Goal: Task Accomplishment & Management: Use online tool/utility

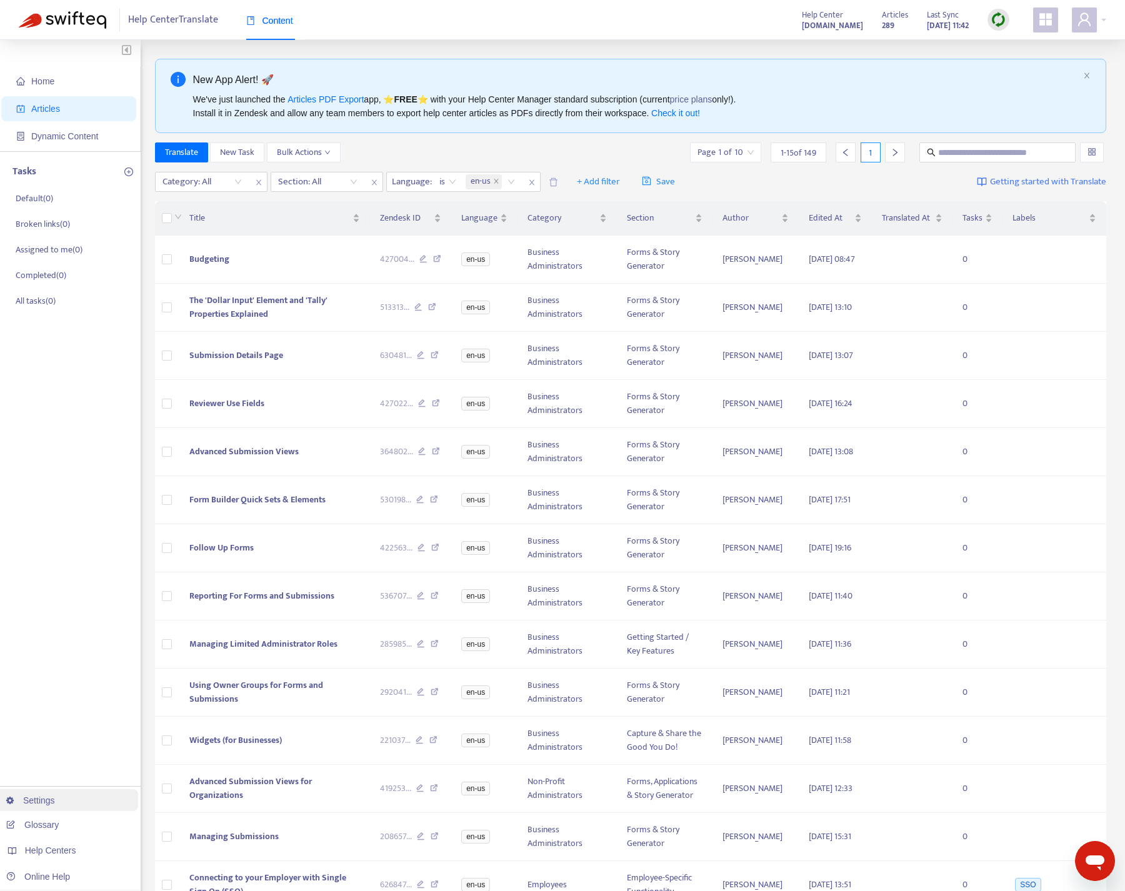
click at [36, 800] on link "Settings" at bounding box center [30, 801] width 49 height 10
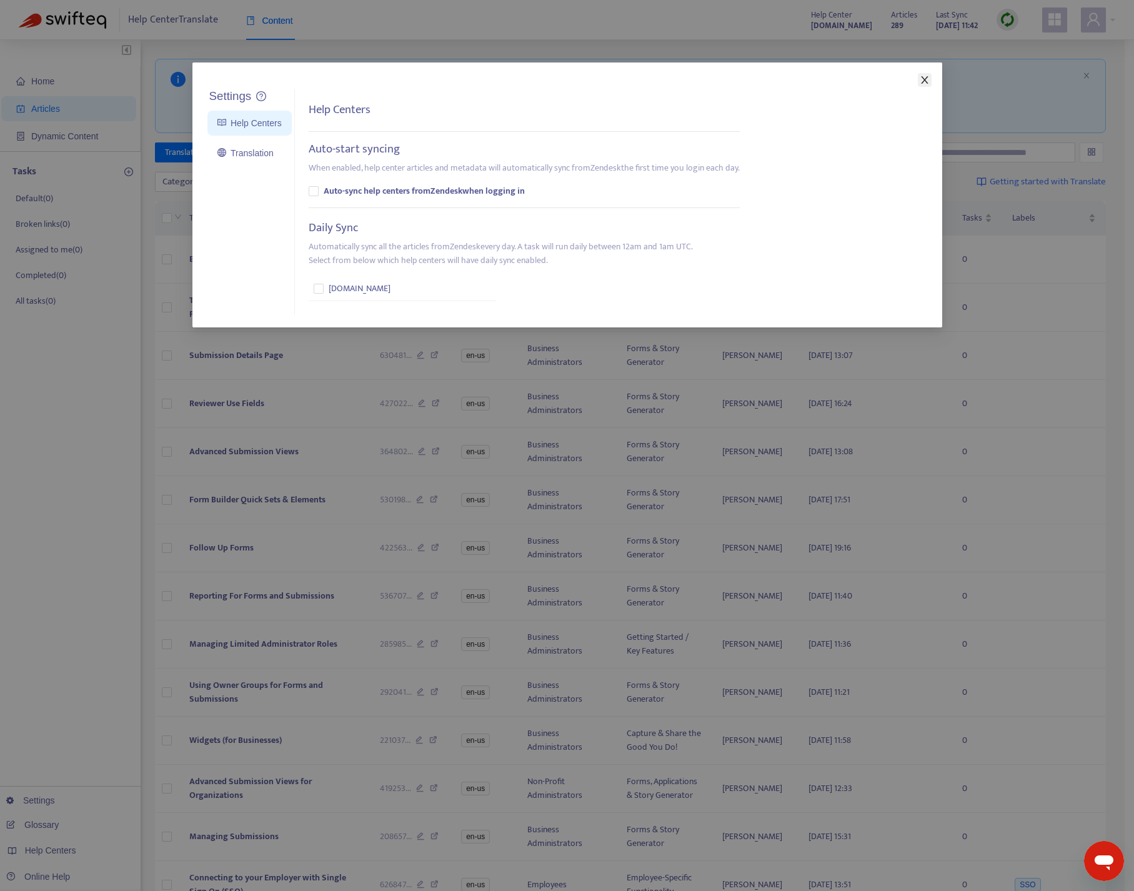
click at [928, 81] on icon "close" at bounding box center [925, 80] width 10 height 10
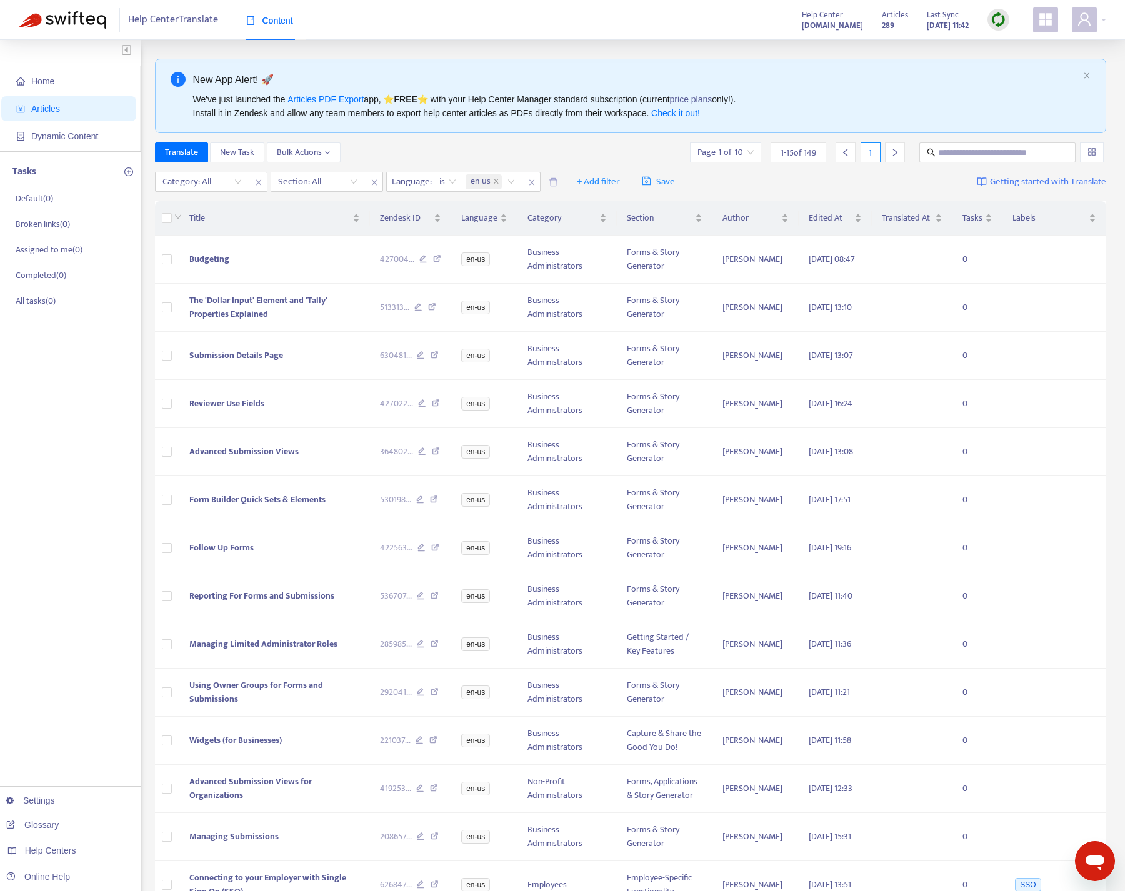
click at [802, 26] on strong "[DOMAIN_NAME]" at bounding box center [832, 26] width 61 height 14
click at [178, 23] on span "Help Center Translate" at bounding box center [173, 20] width 90 height 24
click at [160, 18] on span "Help Center Translate" at bounding box center [173, 20] width 90 height 24
click at [78, 22] on img at bounding box center [63, 20] width 88 height 18
click at [44, 80] on span "Home" at bounding box center [42, 81] width 23 height 10
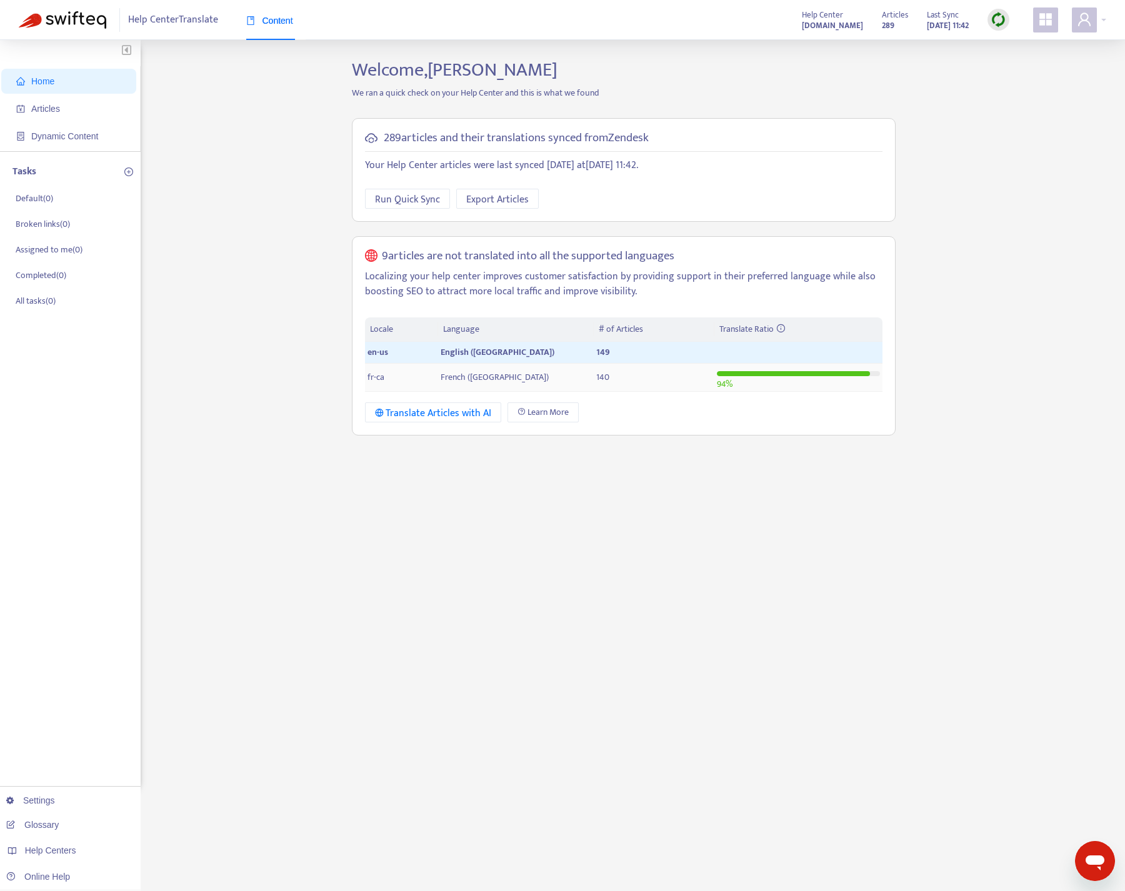
click at [474, 374] on span "French ([GEOGRAPHIC_DATA])" at bounding box center [495, 377] width 108 height 14
click at [999, 18] on img at bounding box center [999, 20] width 16 height 16
click at [1019, 92] on link "Learn More" at bounding box center [1025, 91] width 55 height 14
click at [676, 166] on p "Your Help Center articles were last synced [DATE] at [DATE] 11:42 ." at bounding box center [624, 165] width 518 height 15
click at [46, 803] on link "Settings" at bounding box center [30, 801] width 49 height 10
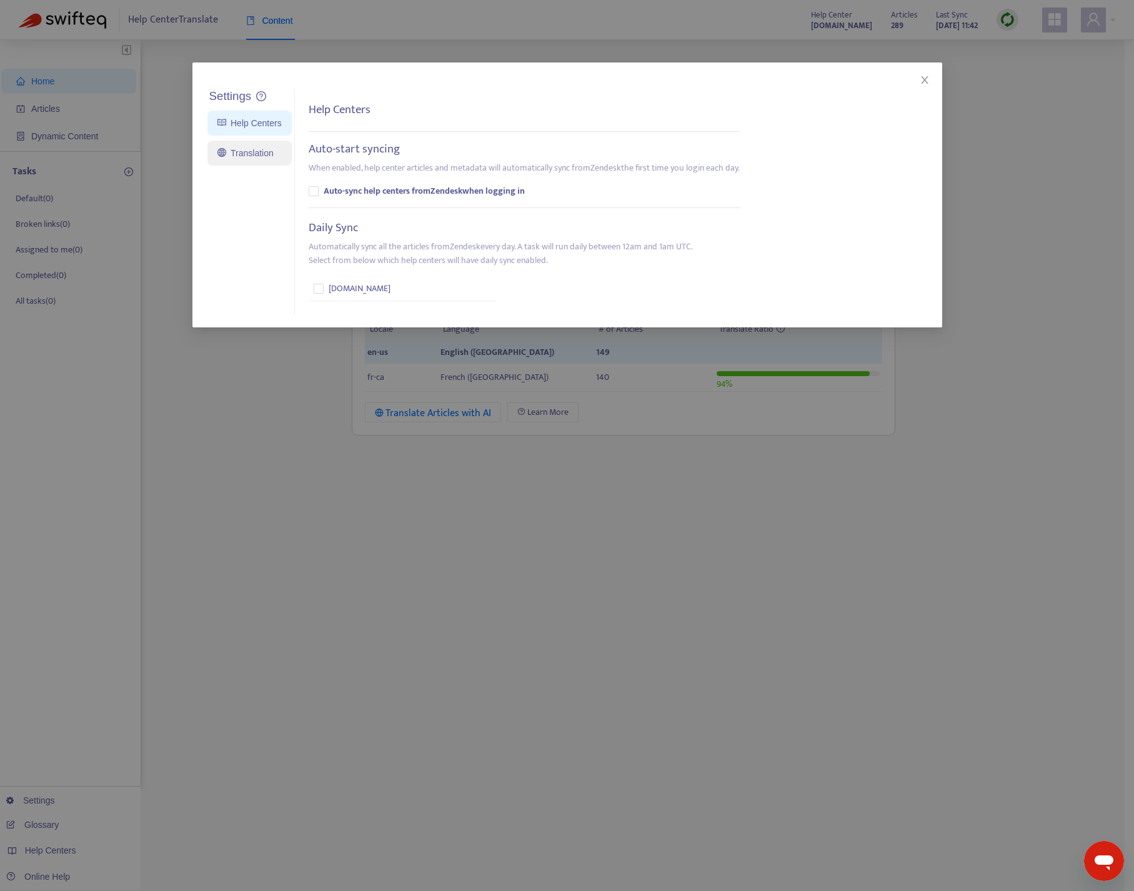
click at [243, 154] on link "Translation" at bounding box center [246, 153] width 56 height 10
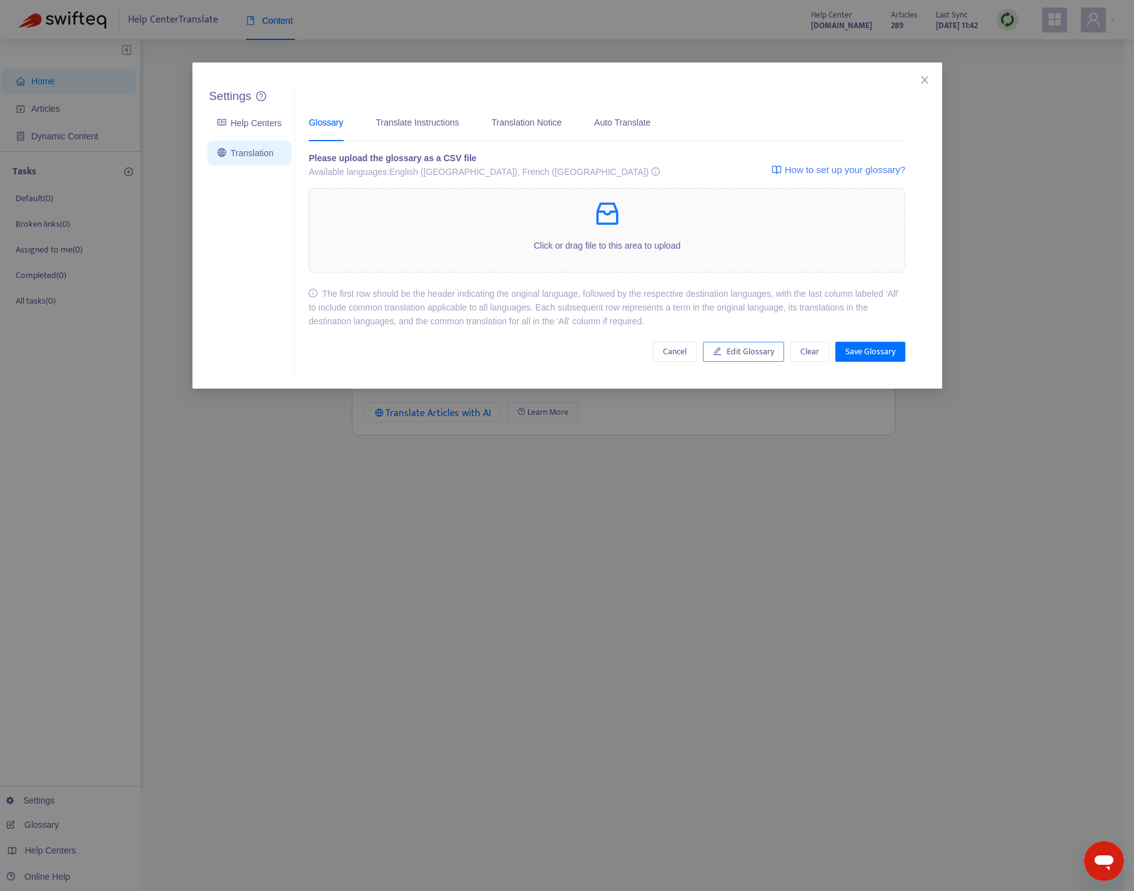
click at [770, 353] on span "Edit Glossary" at bounding box center [751, 352] width 48 height 14
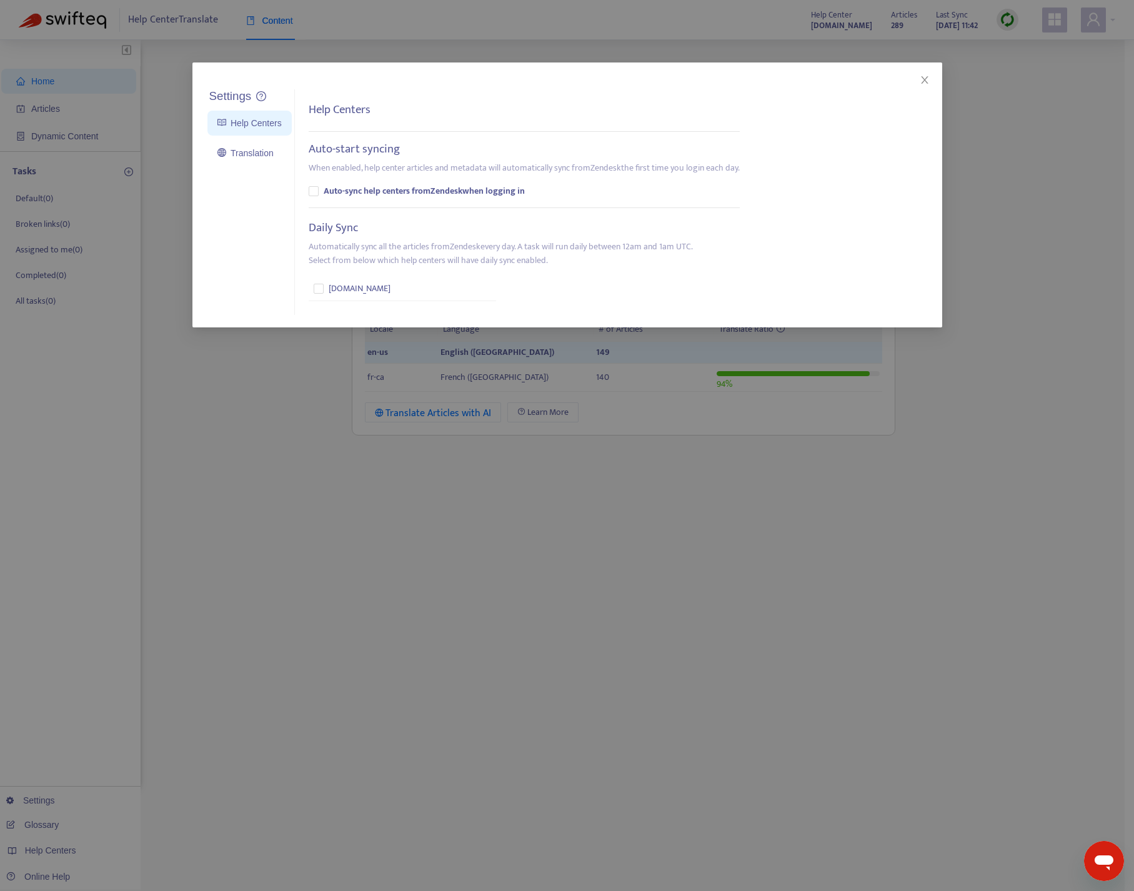
click at [916, 74] on div "Settings Help Centers Translation Settings Help Centers Auto-start syncing When…" at bounding box center [568, 195] width 750 height 265
click at [929, 84] on icon "close" at bounding box center [925, 80] width 10 height 10
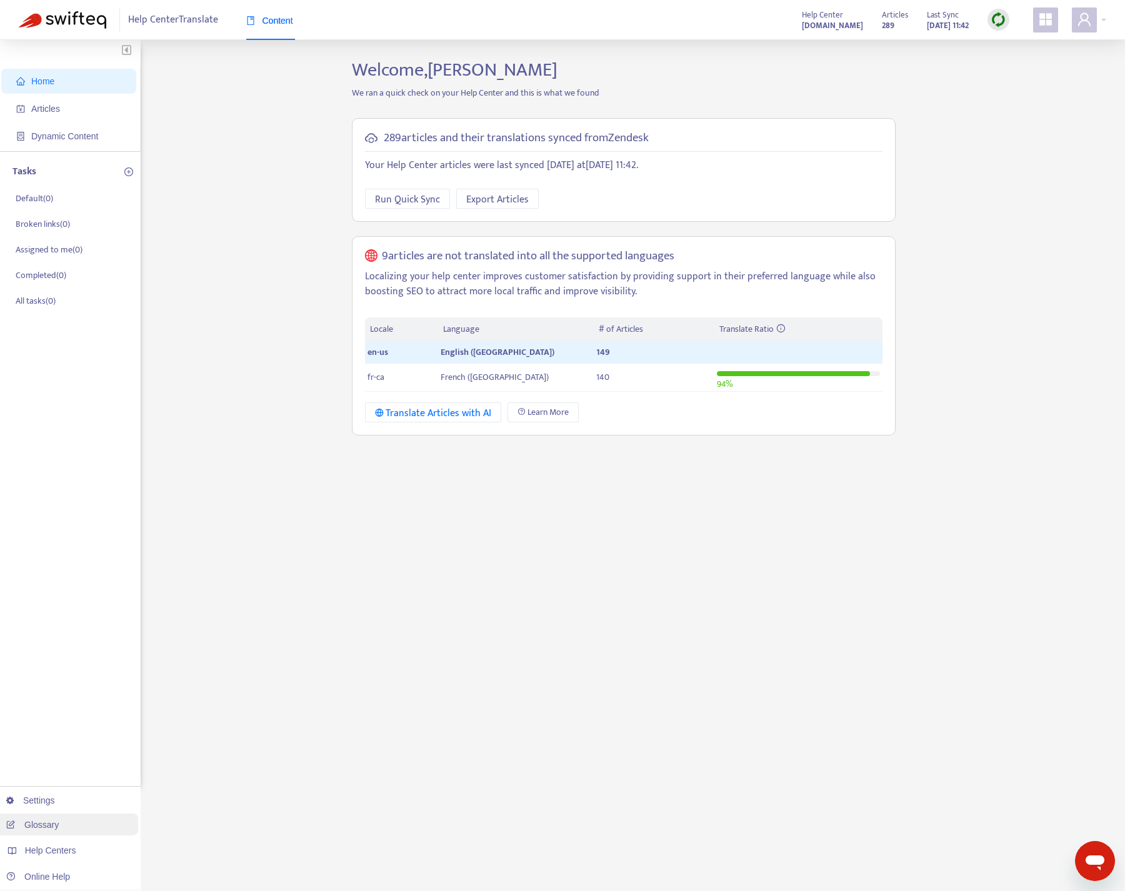
click at [27, 826] on link "Glossary" at bounding box center [32, 825] width 53 height 10
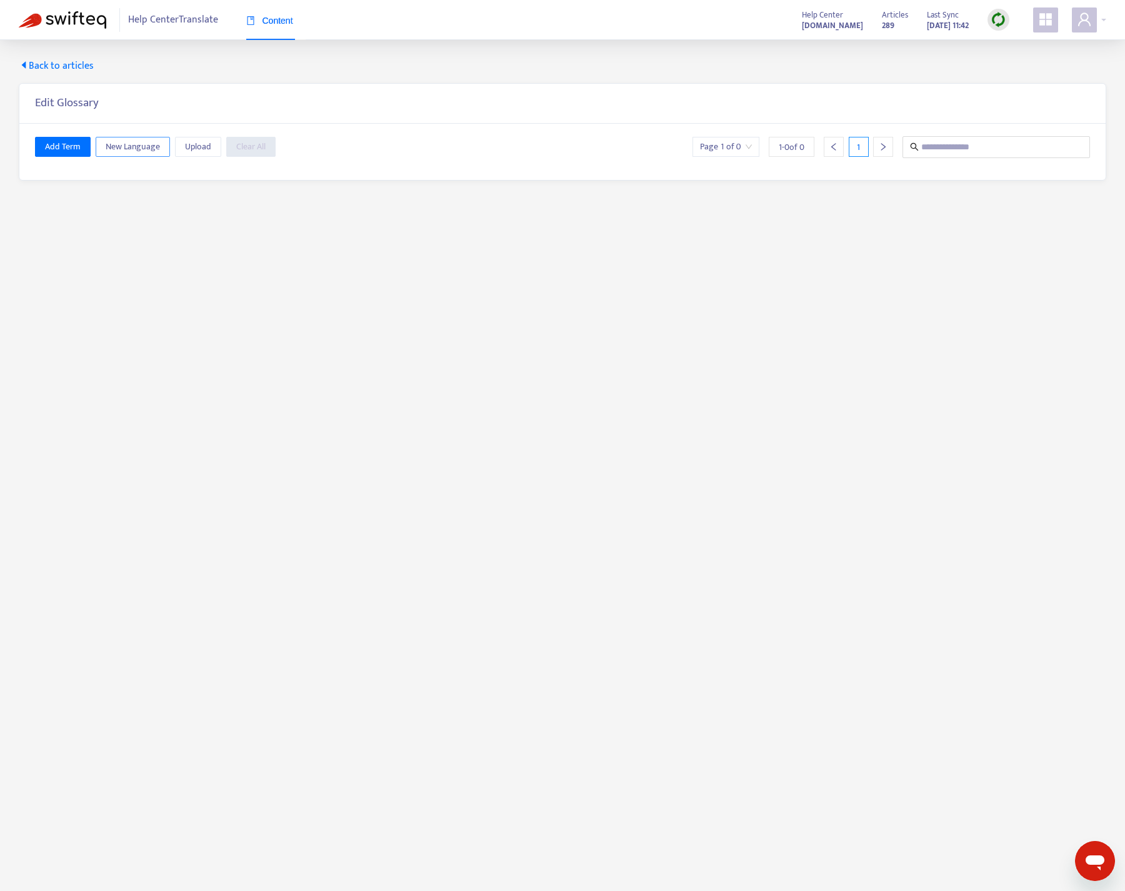
click at [128, 147] on span "New Language" at bounding box center [133, 147] width 54 height 14
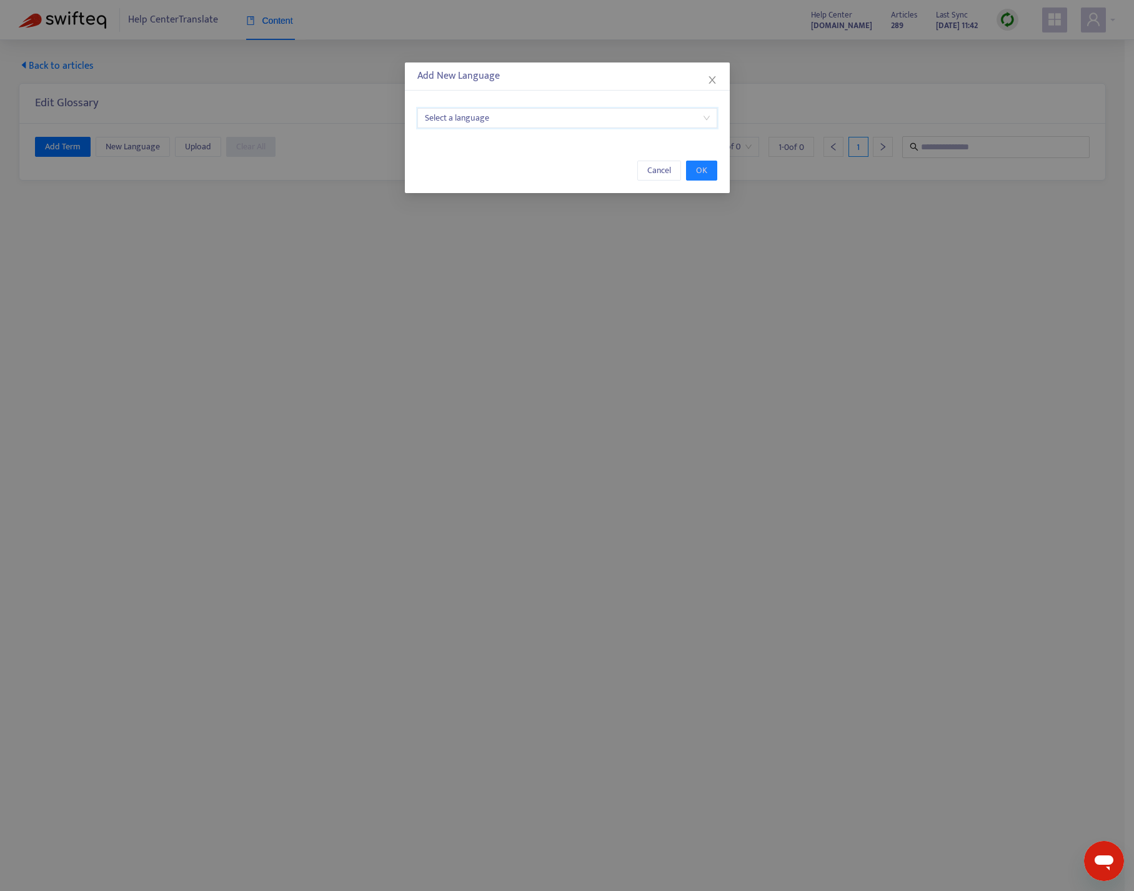
click at [551, 113] on input "search" at bounding box center [567, 118] width 285 height 19
click at [599, 121] on input "search" at bounding box center [567, 118] width 285 height 19
click at [524, 93] on div "Add New Language Select a language Cancel OK" at bounding box center [567, 128] width 325 height 131
click at [467, 121] on input "search" at bounding box center [567, 118] width 285 height 19
click at [671, 91] on div "Add New Language Select a language Cancel OK" at bounding box center [567, 128] width 325 height 131
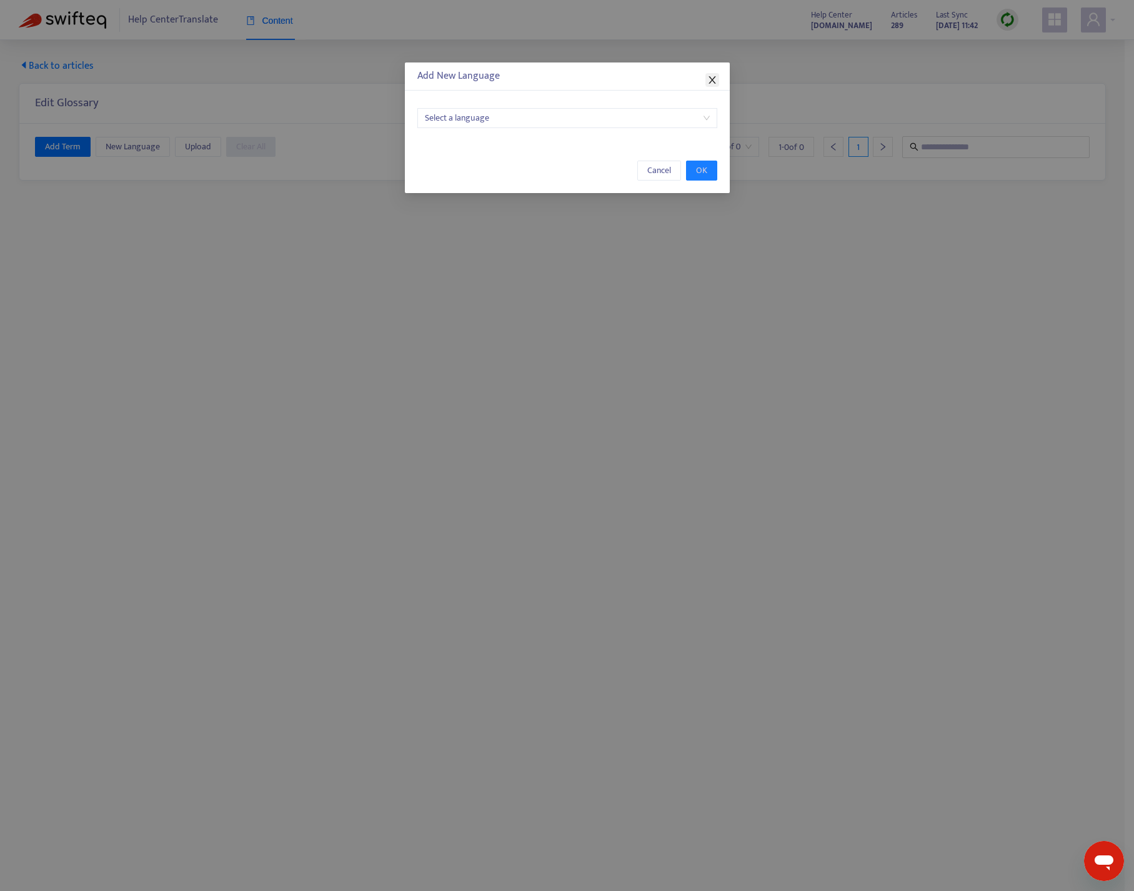
click at [711, 78] on icon "close" at bounding box center [712, 80] width 7 height 8
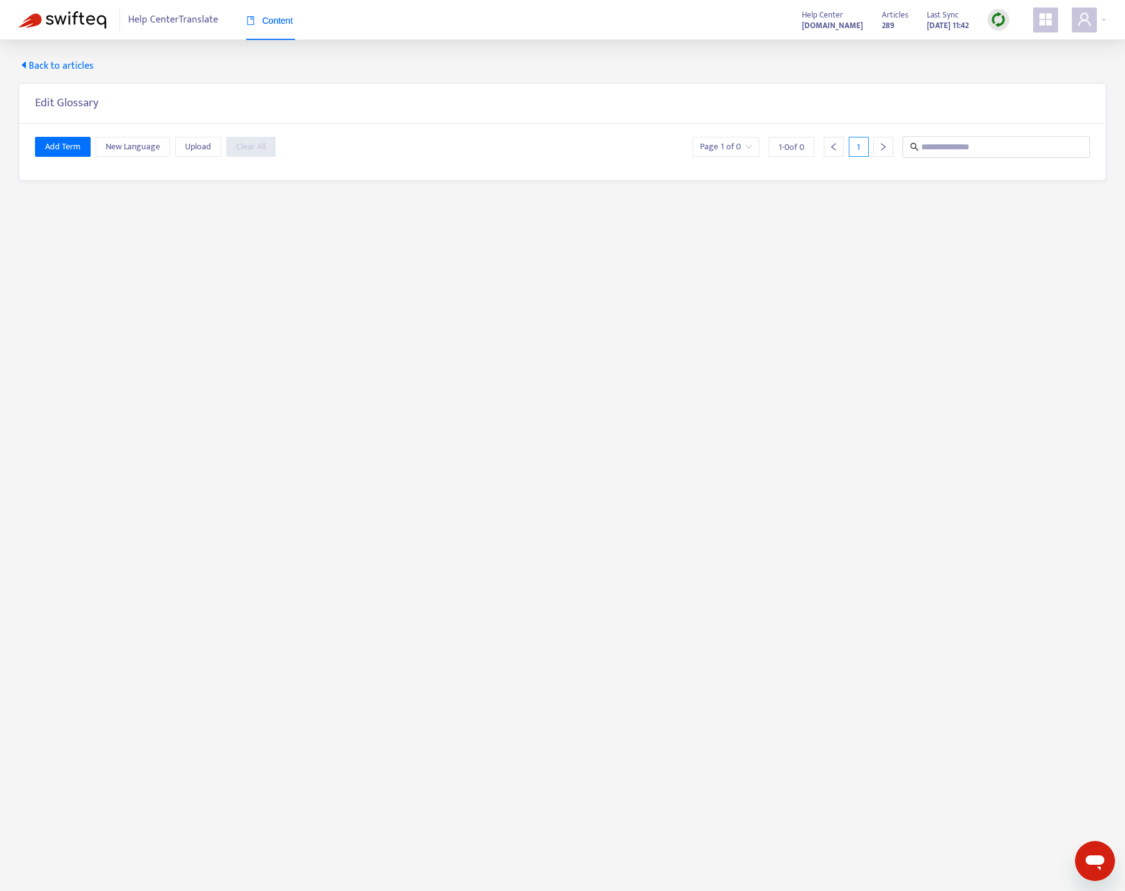
click at [73, 21] on img at bounding box center [63, 20] width 88 height 18
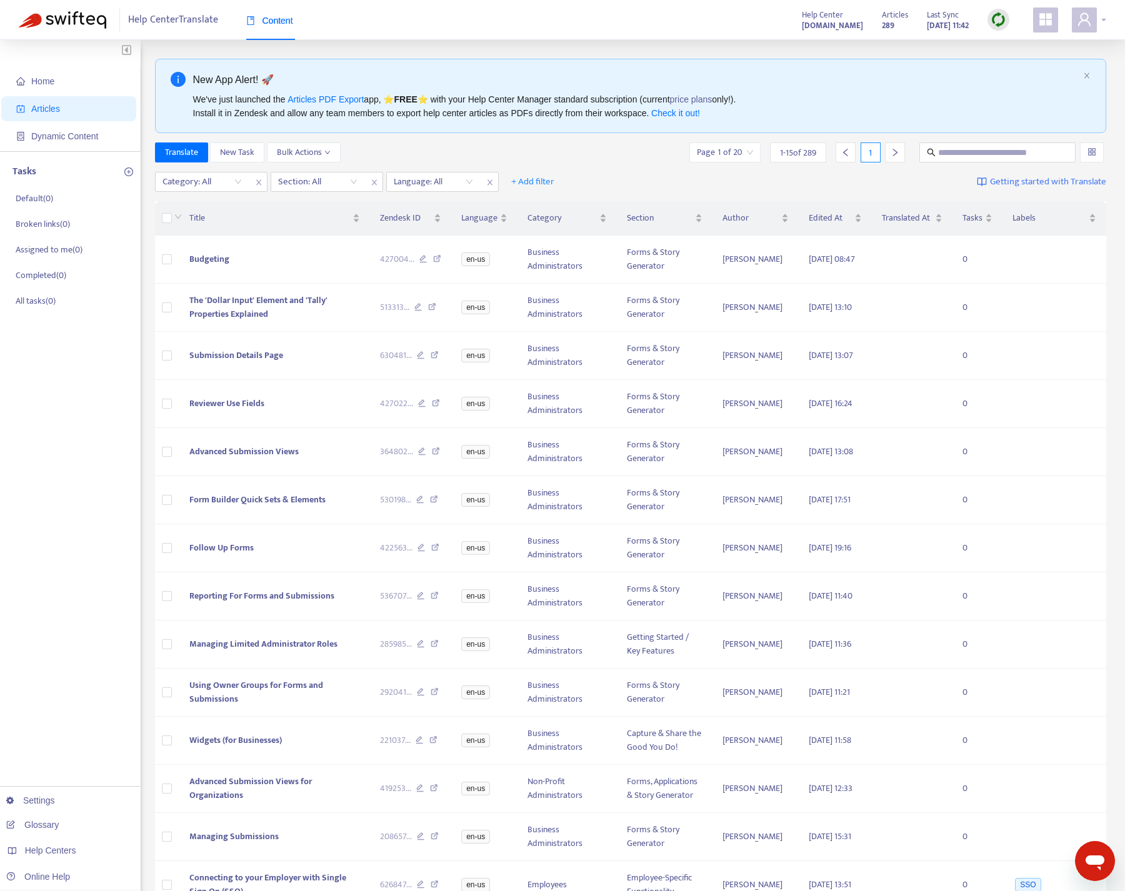
click at [1090, 19] on icon "user" at bounding box center [1084, 19] width 15 height 15
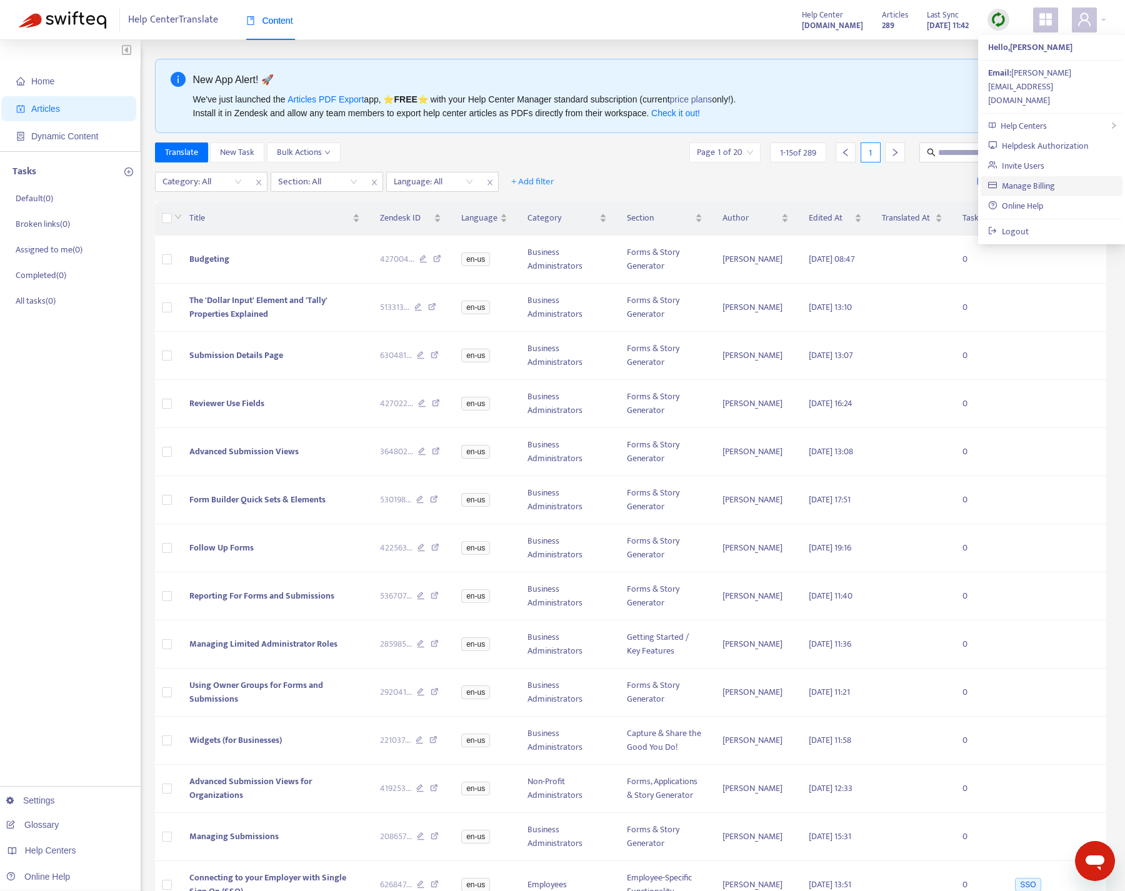
click at [1022, 179] on link "Manage Billing" at bounding box center [1021, 186] width 67 height 14
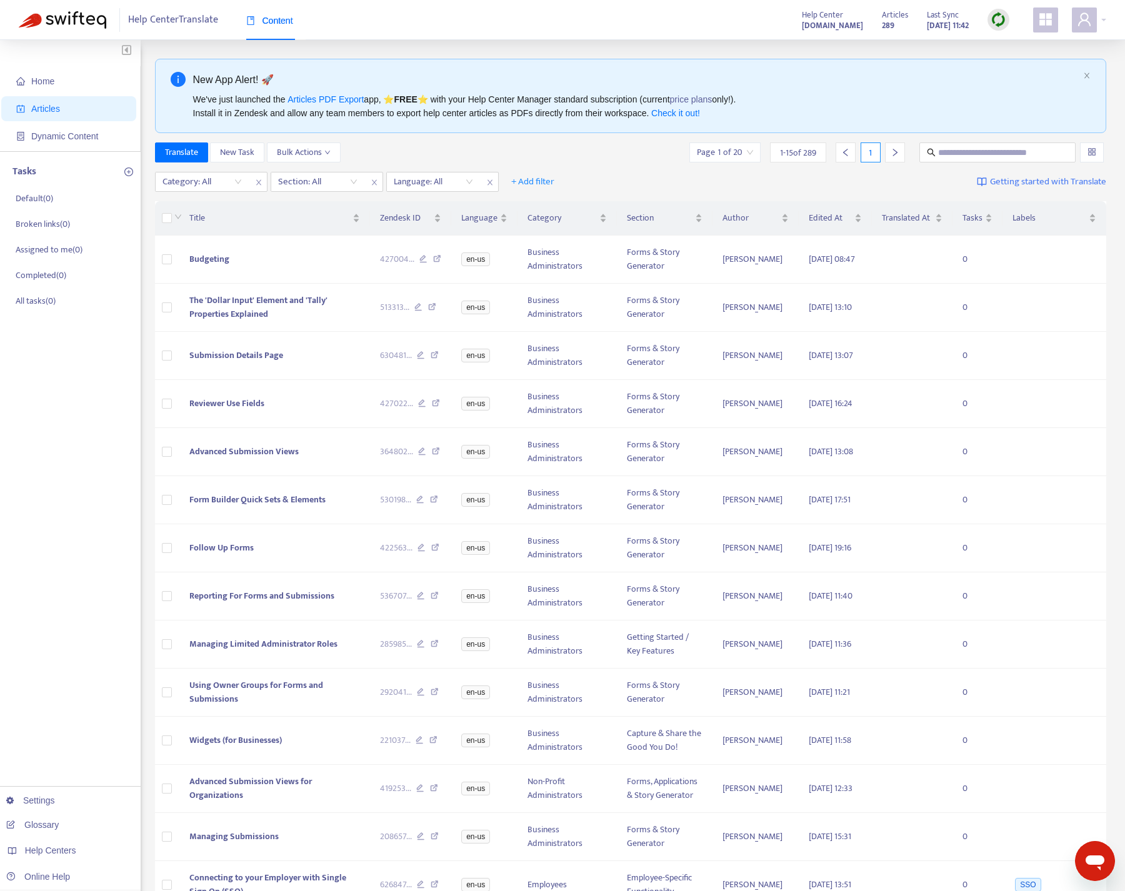
click at [128, 172] on icon "plus-circle" at bounding box center [129, 172] width 4 height 4
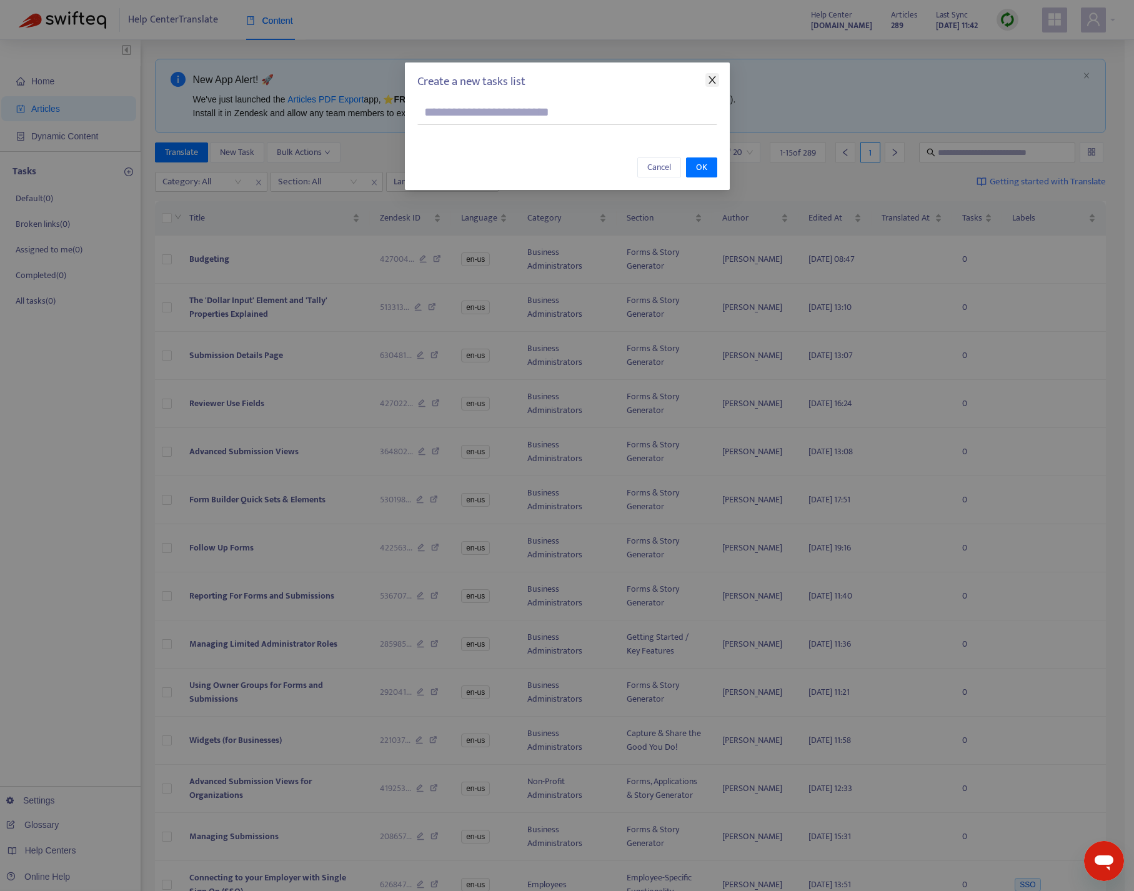
click at [713, 77] on icon "close" at bounding box center [713, 80] width 10 height 10
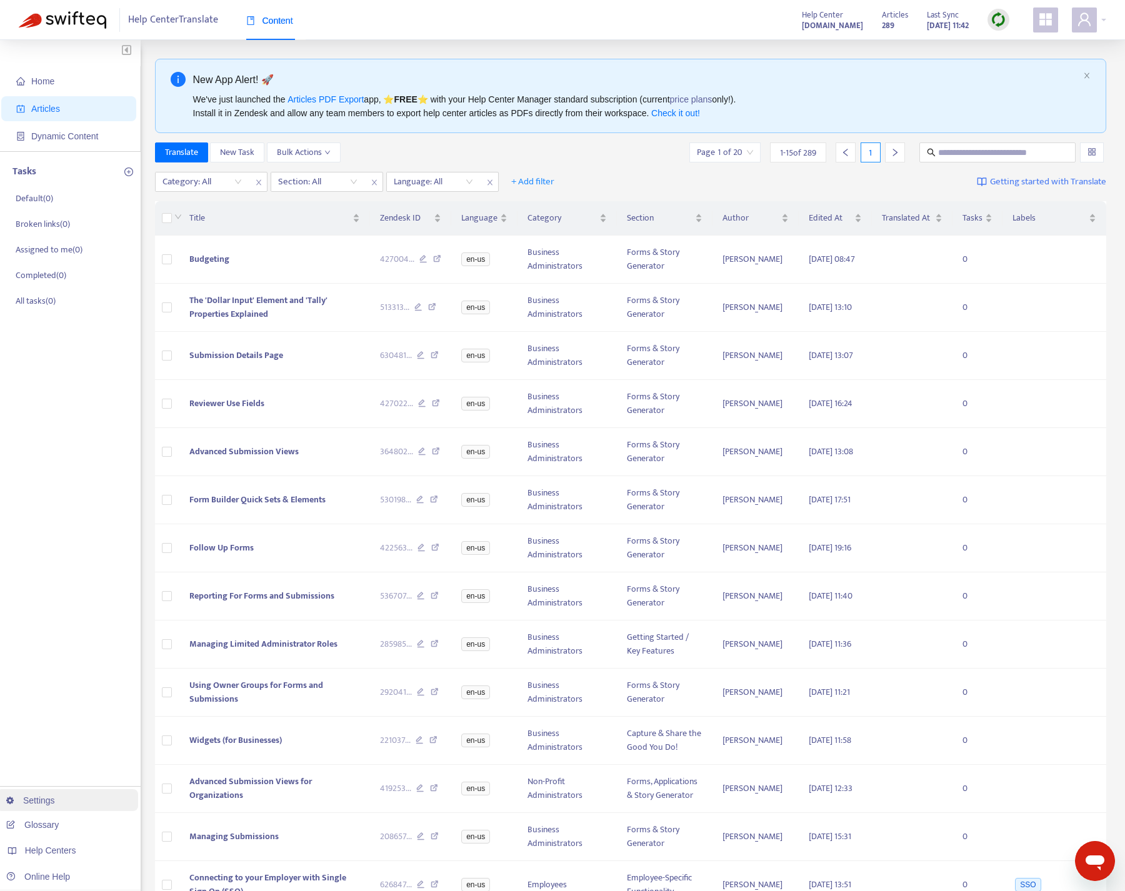
click at [39, 804] on link "Settings" at bounding box center [30, 801] width 49 height 10
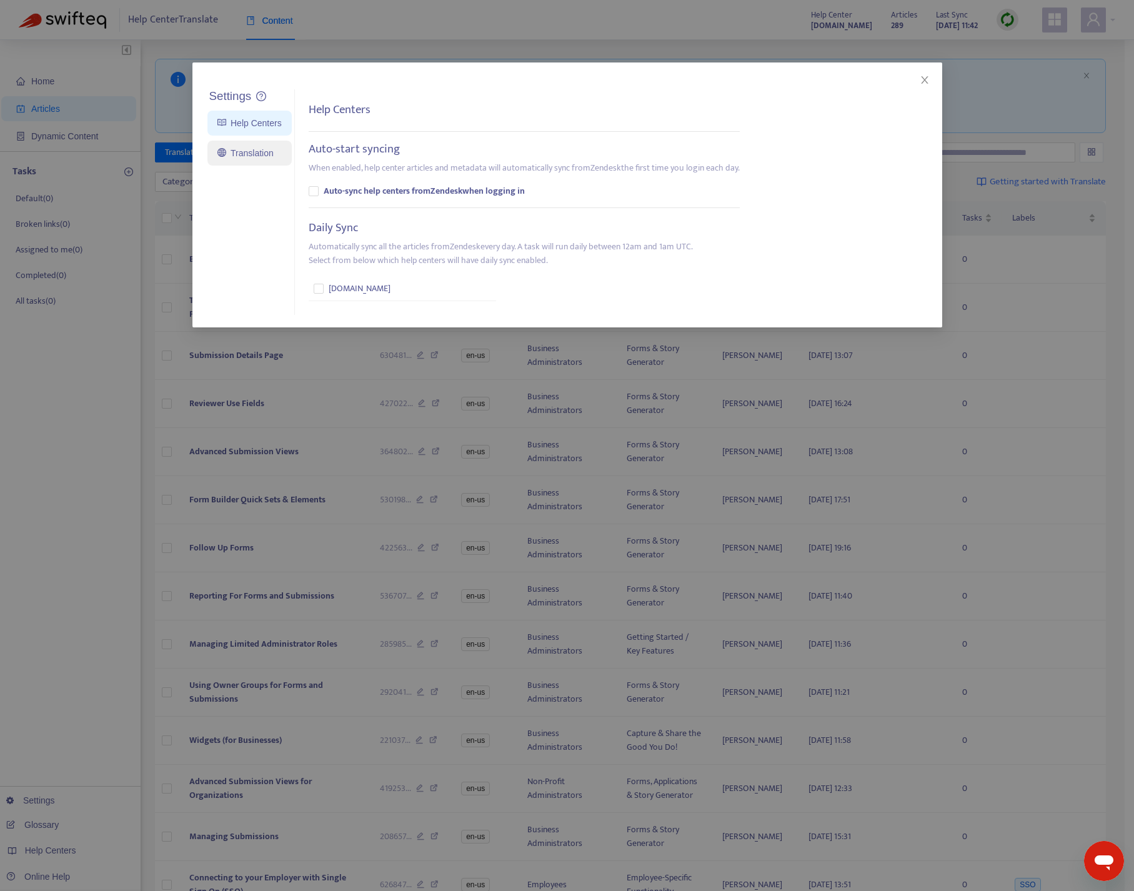
click at [241, 152] on link "Translation" at bounding box center [246, 153] width 56 height 10
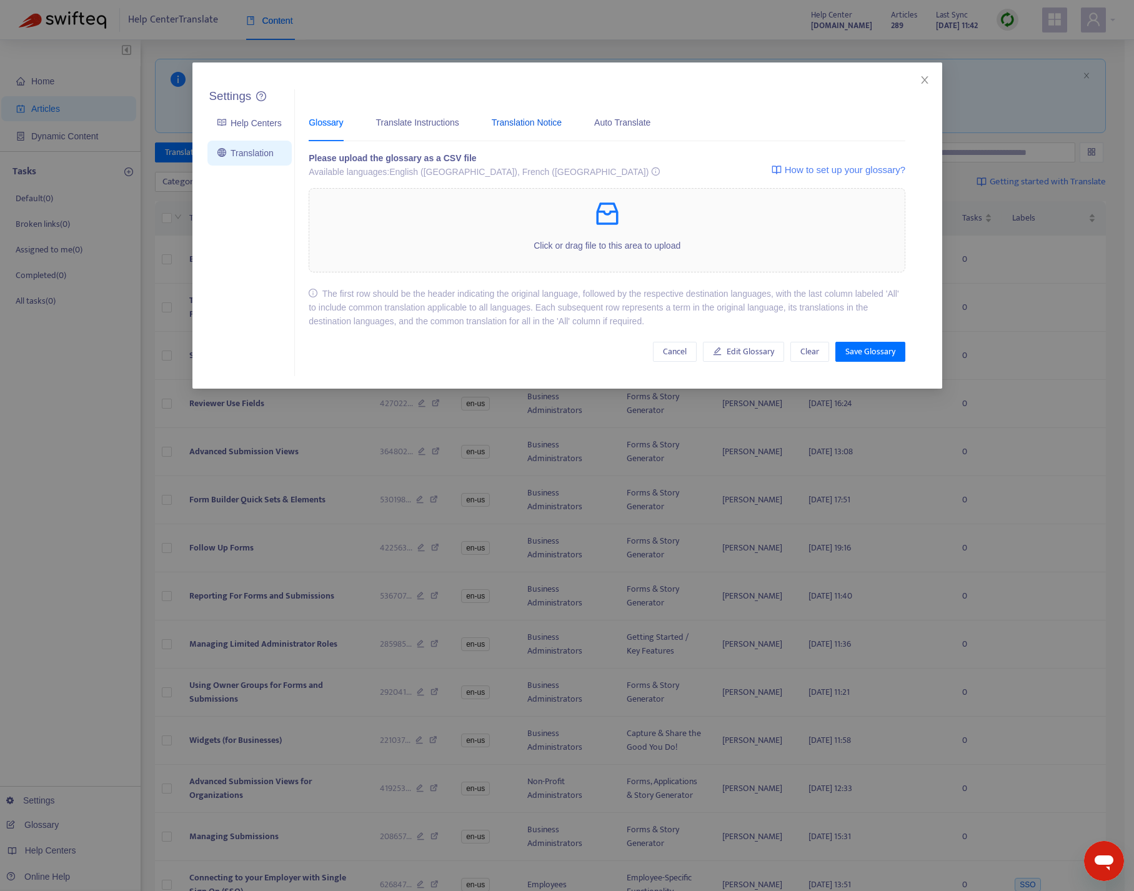
click at [551, 123] on div "Translation Notice" at bounding box center [527, 123] width 70 height 14
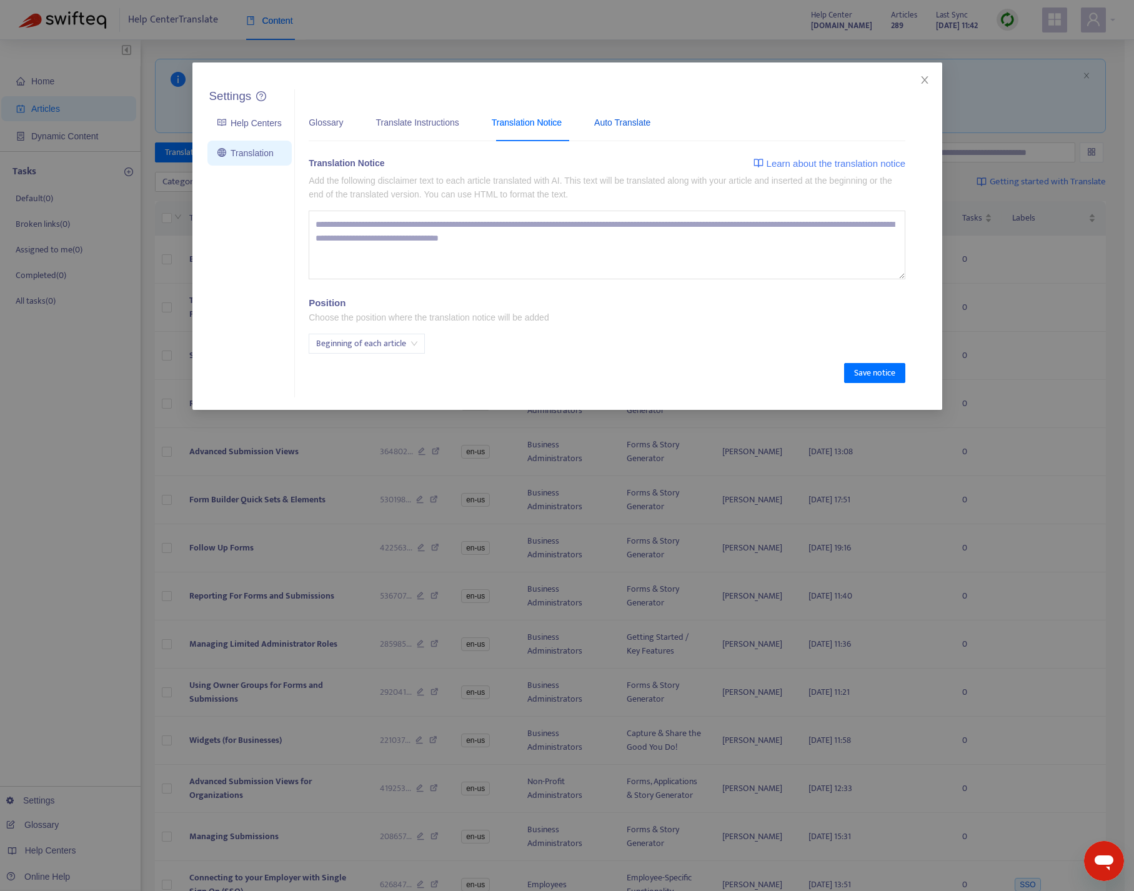
click at [642, 124] on div "Auto Translate" at bounding box center [622, 123] width 56 height 14
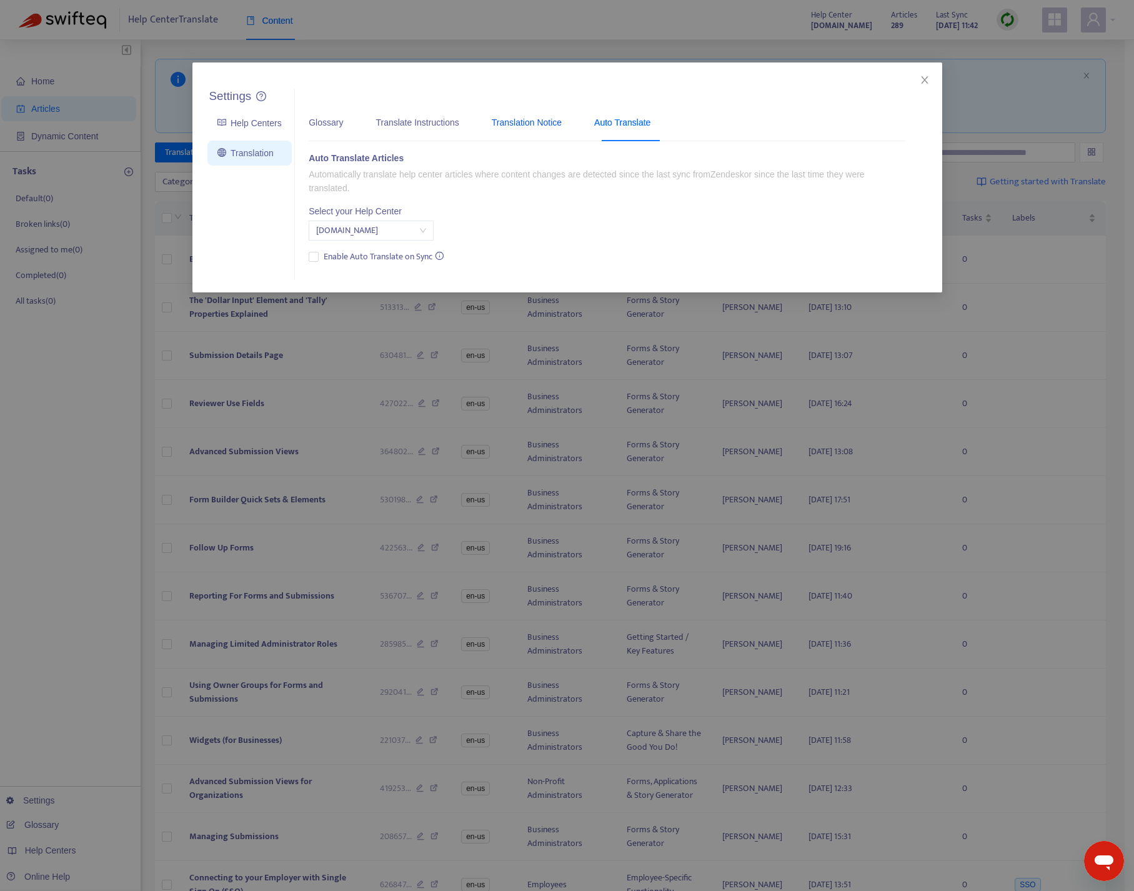
click at [519, 119] on div "Translation Notice" at bounding box center [527, 123] width 70 height 14
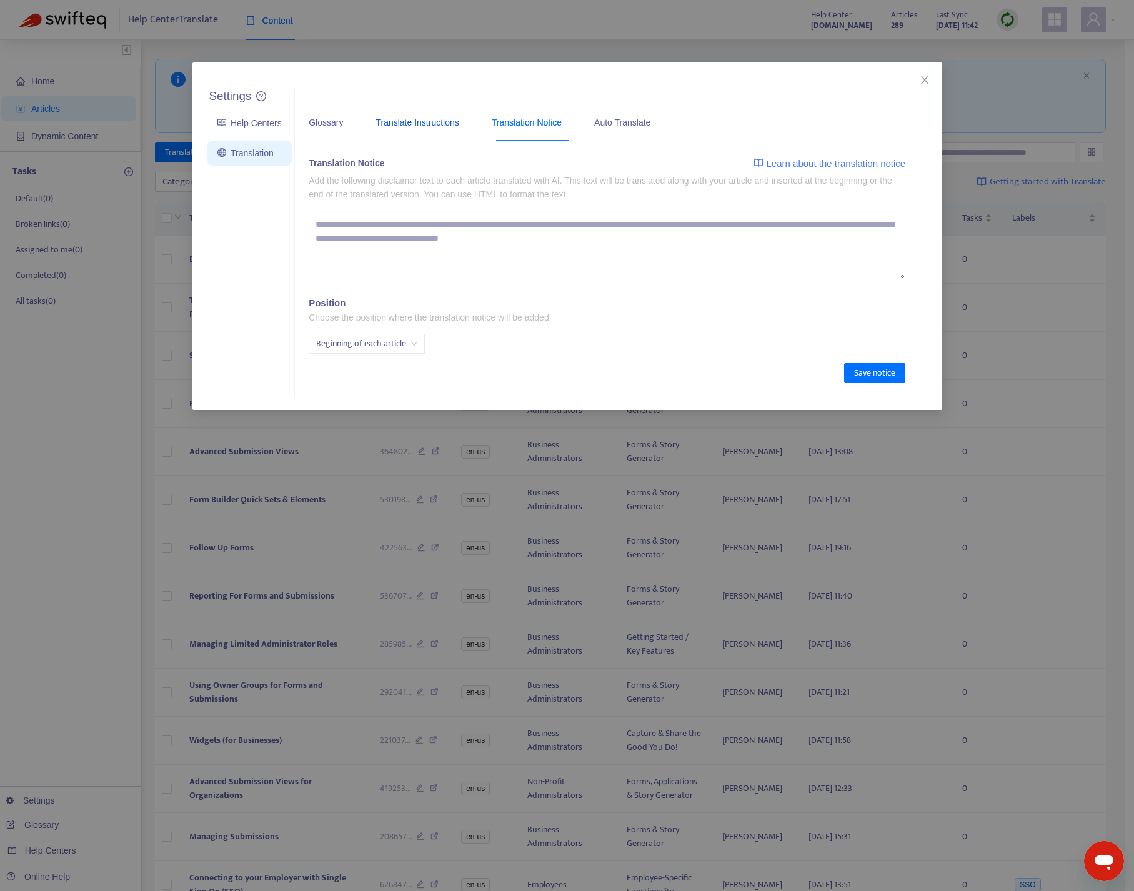
click at [433, 121] on div "Translate Instructions" at bounding box center [417, 123] width 83 height 14
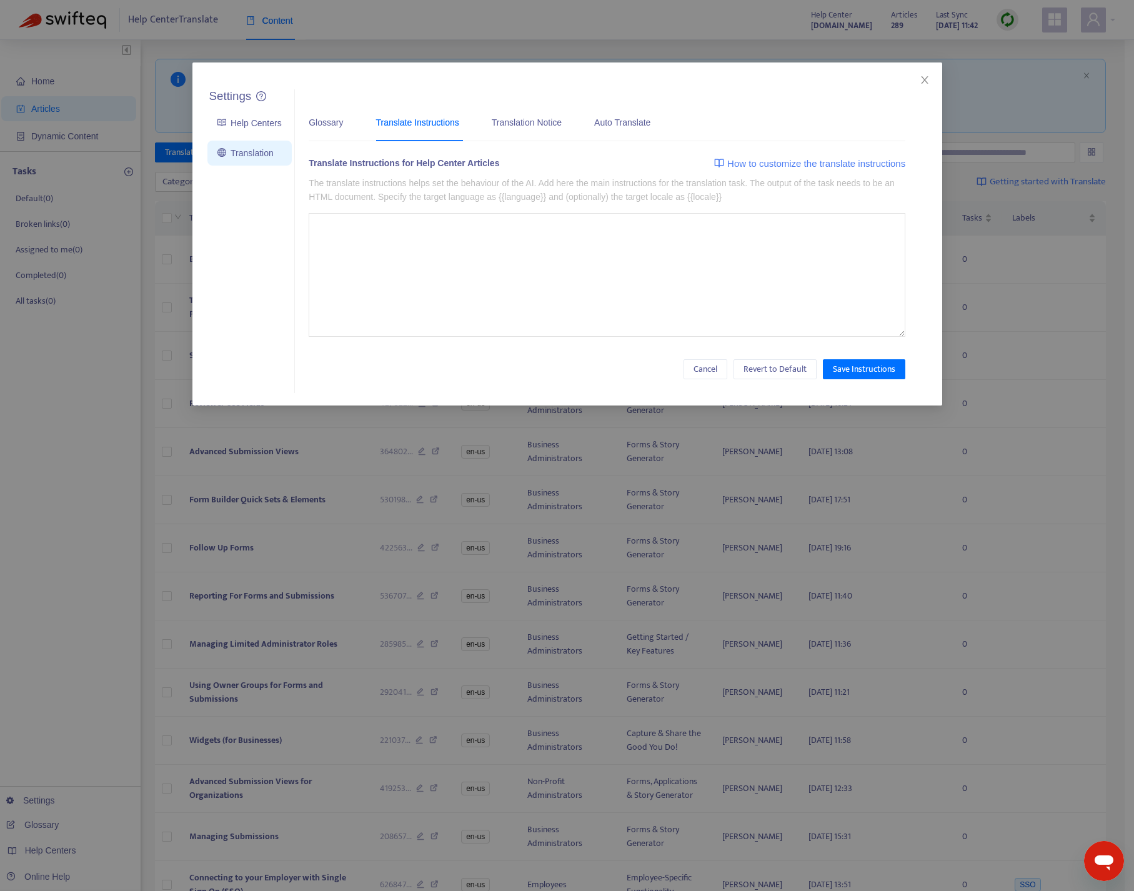
type textarea "**********"
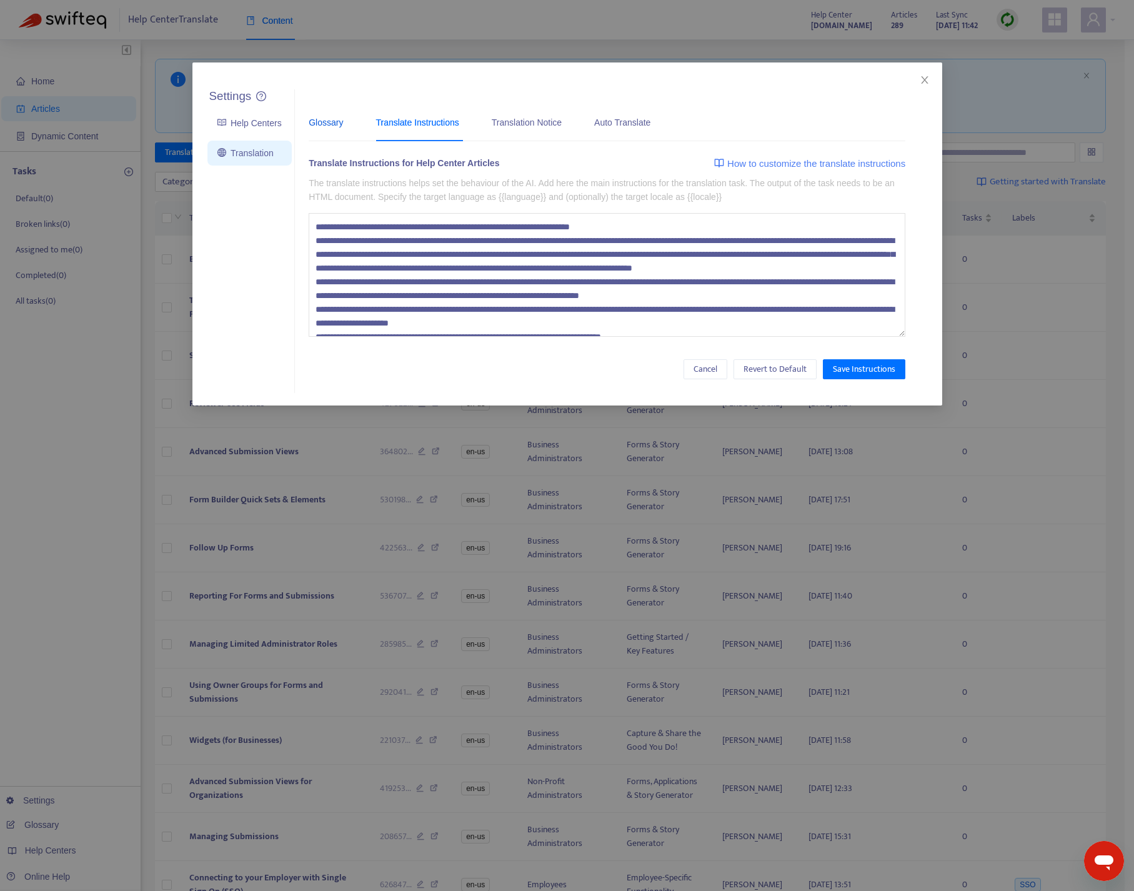
click at [325, 116] on div "Glossary" at bounding box center [326, 123] width 34 height 14
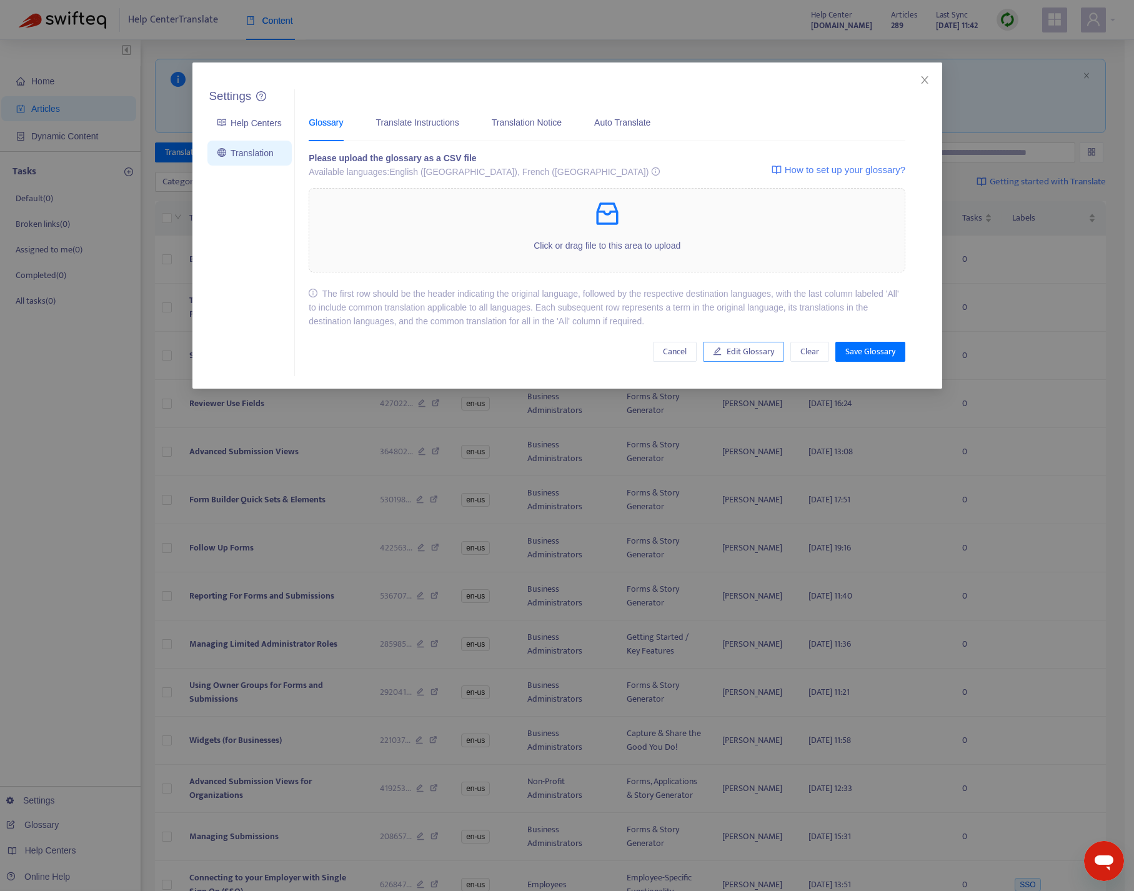
click at [748, 346] on span "Edit Glossary" at bounding box center [751, 352] width 48 height 14
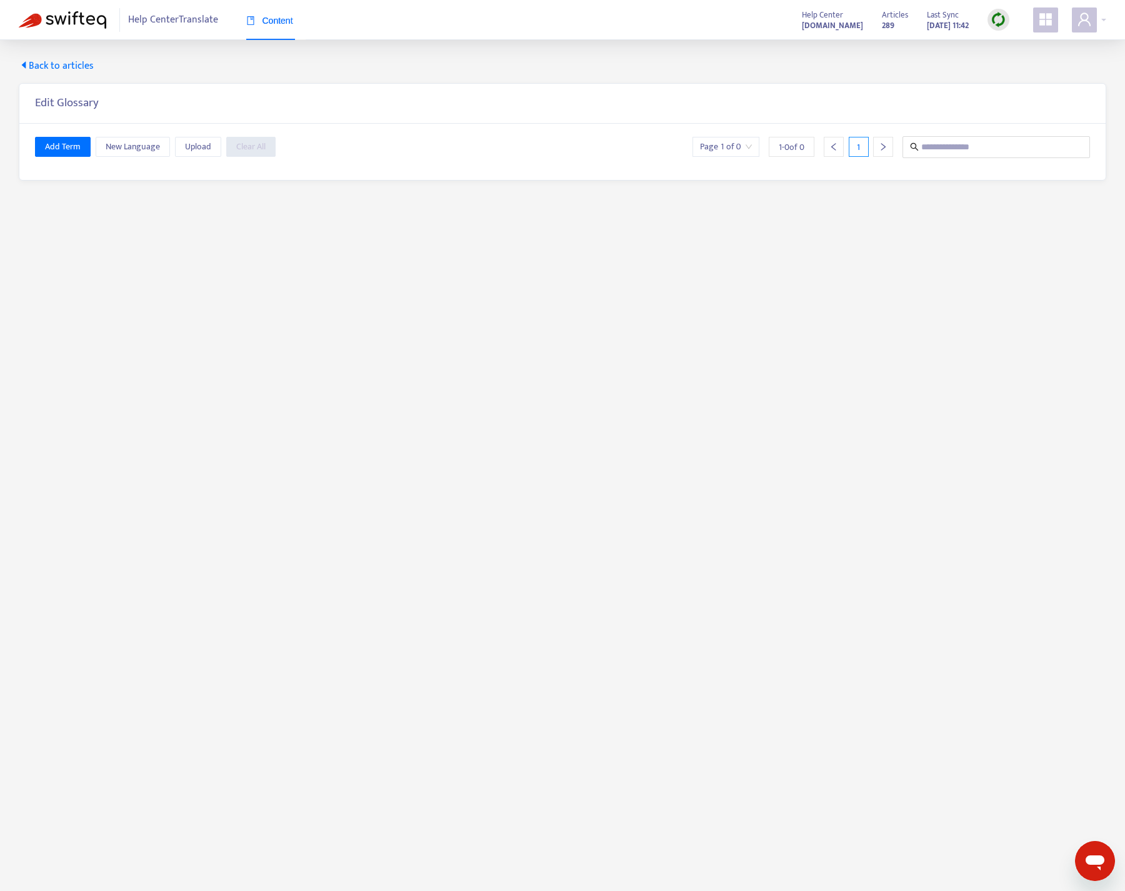
click at [54, 61] on span "Back to articles" at bounding box center [56, 66] width 75 height 15
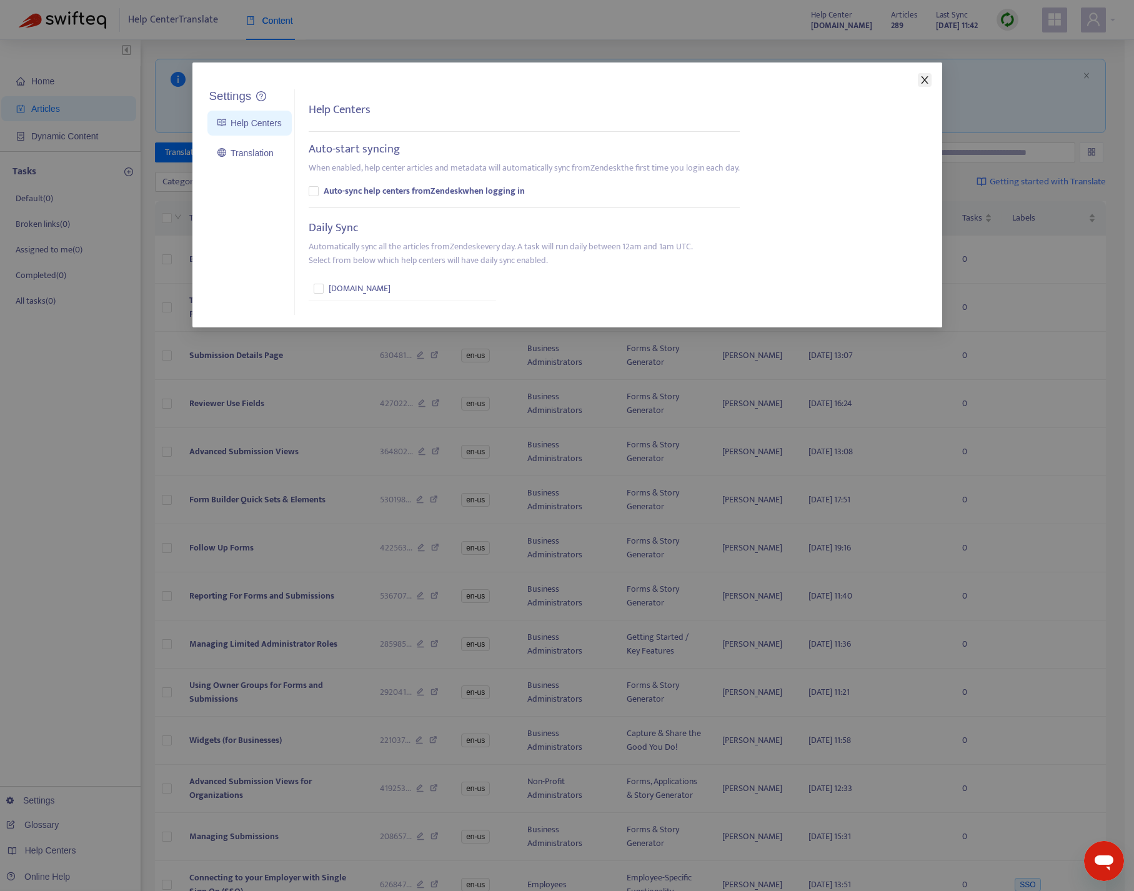
click at [921, 78] on icon "close" at bounding box center [925, 80] width 10 height 10
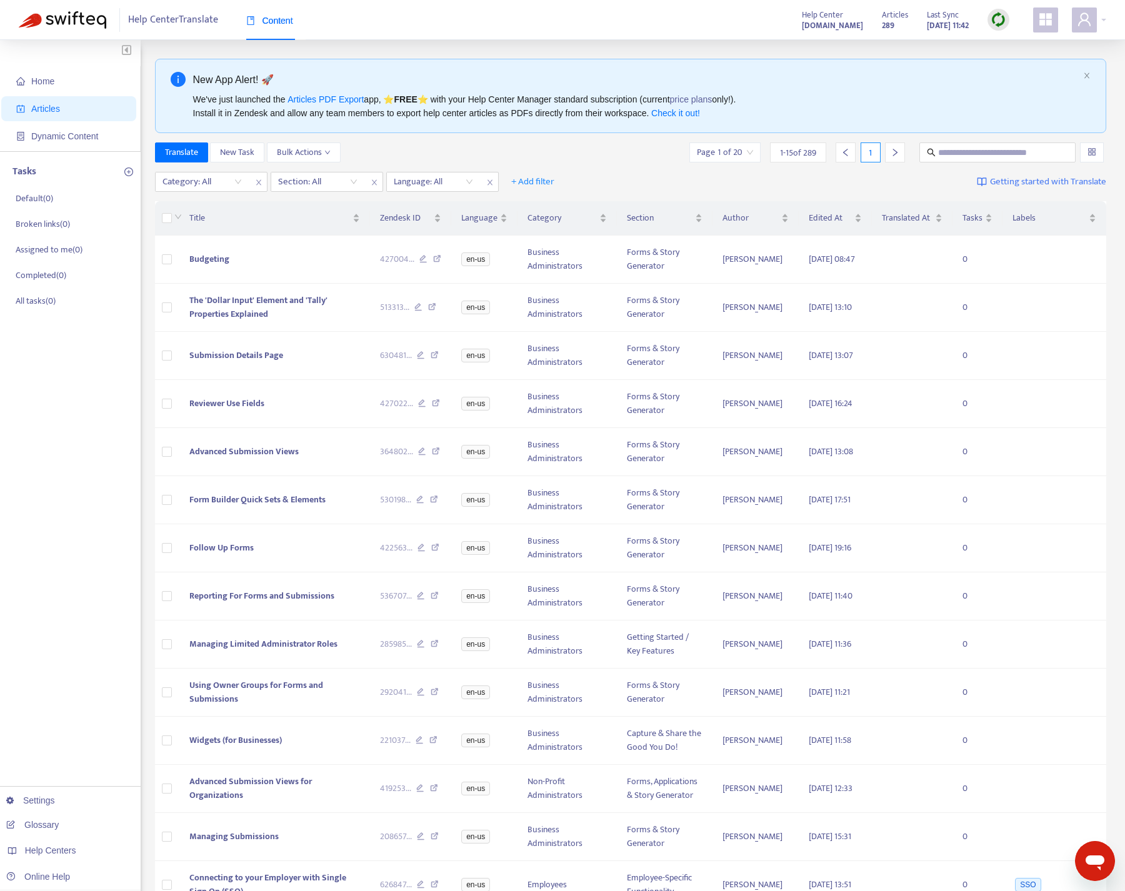
click at [802, 25] on strong "[DOMAIN_NAME]" at bounding box center [832, 26] width 61 height 14
click at [469, 180] on div "Language: All" at bounding box center [433, 182] width 93 height 19
click at [428, 204] on div "en-us" at bounding box center [506, 206] width 218 height 14
click at [166, 253] on label at bounding box center [167, 260] width 10 height 14
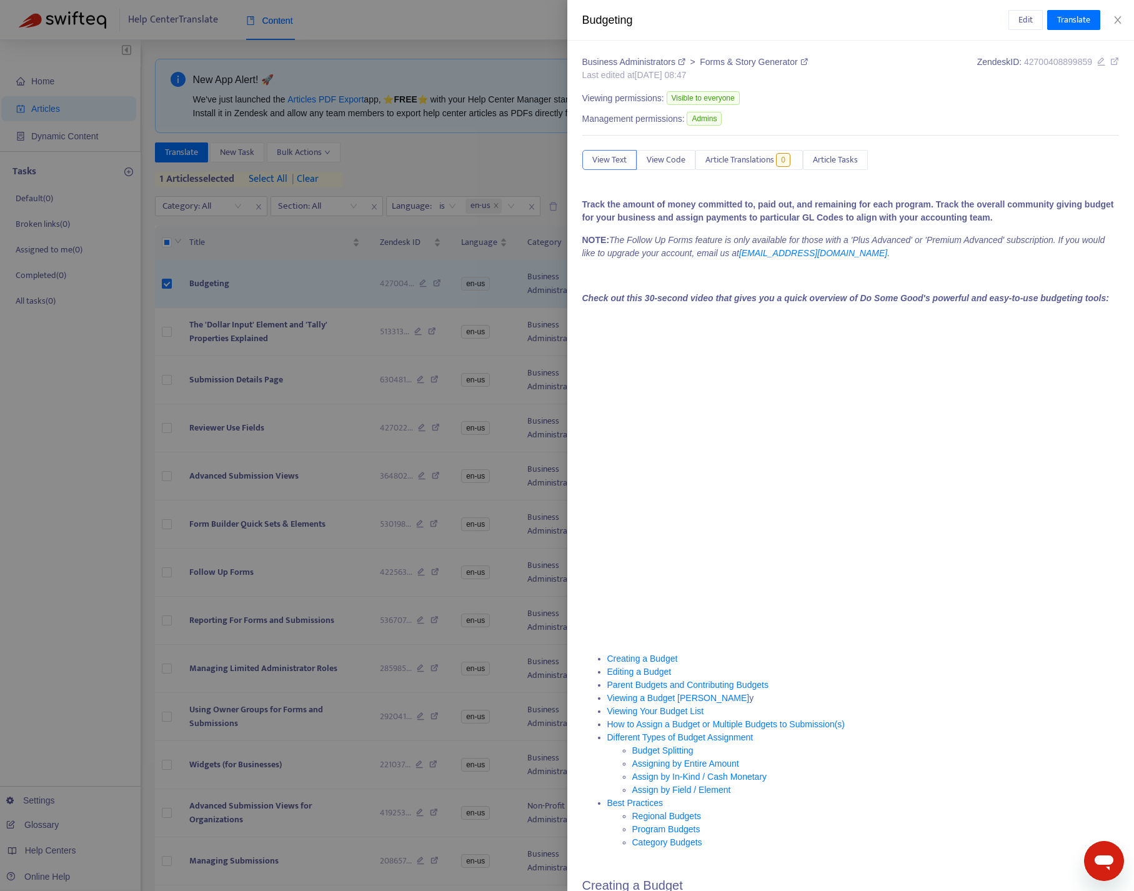
click at [168, 333] on div at bounding box center [567, 445] width 1134 height 891
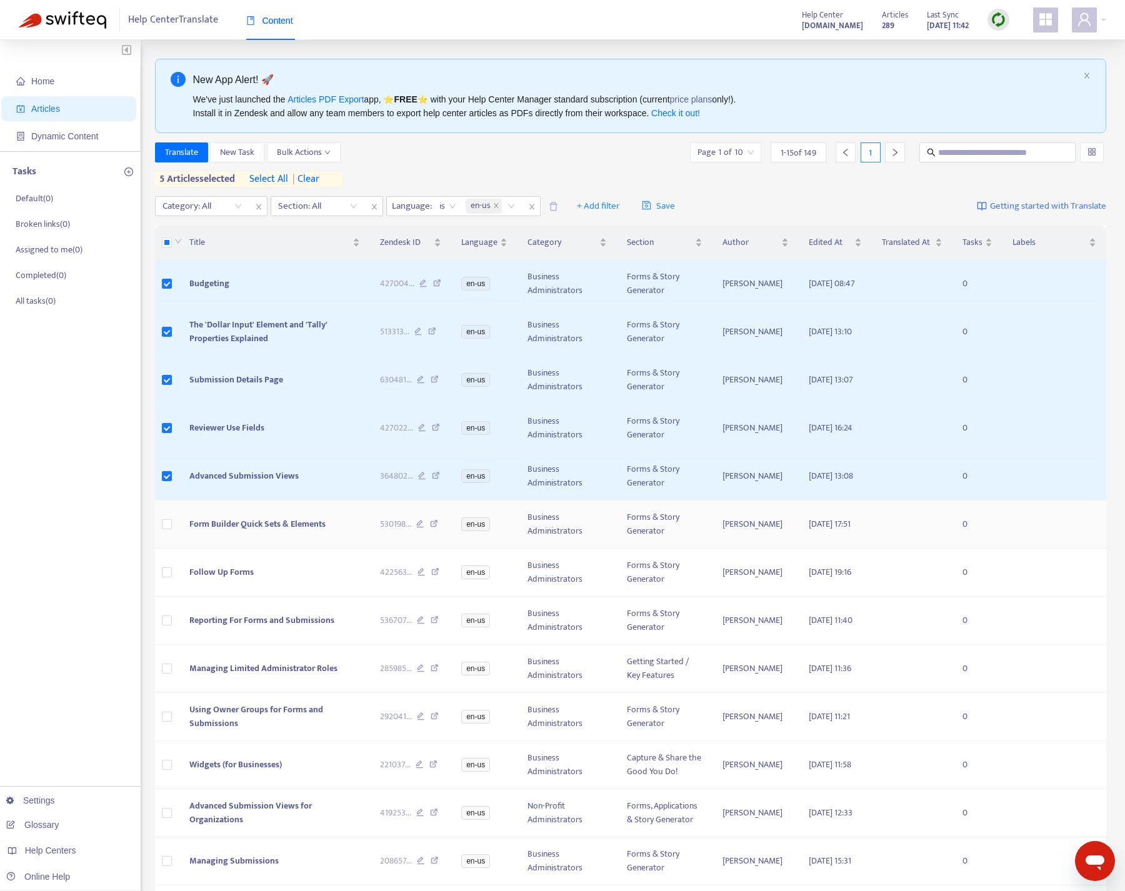
click at [161, 525] on td at bounding box center [167, 525] width 25 height 48
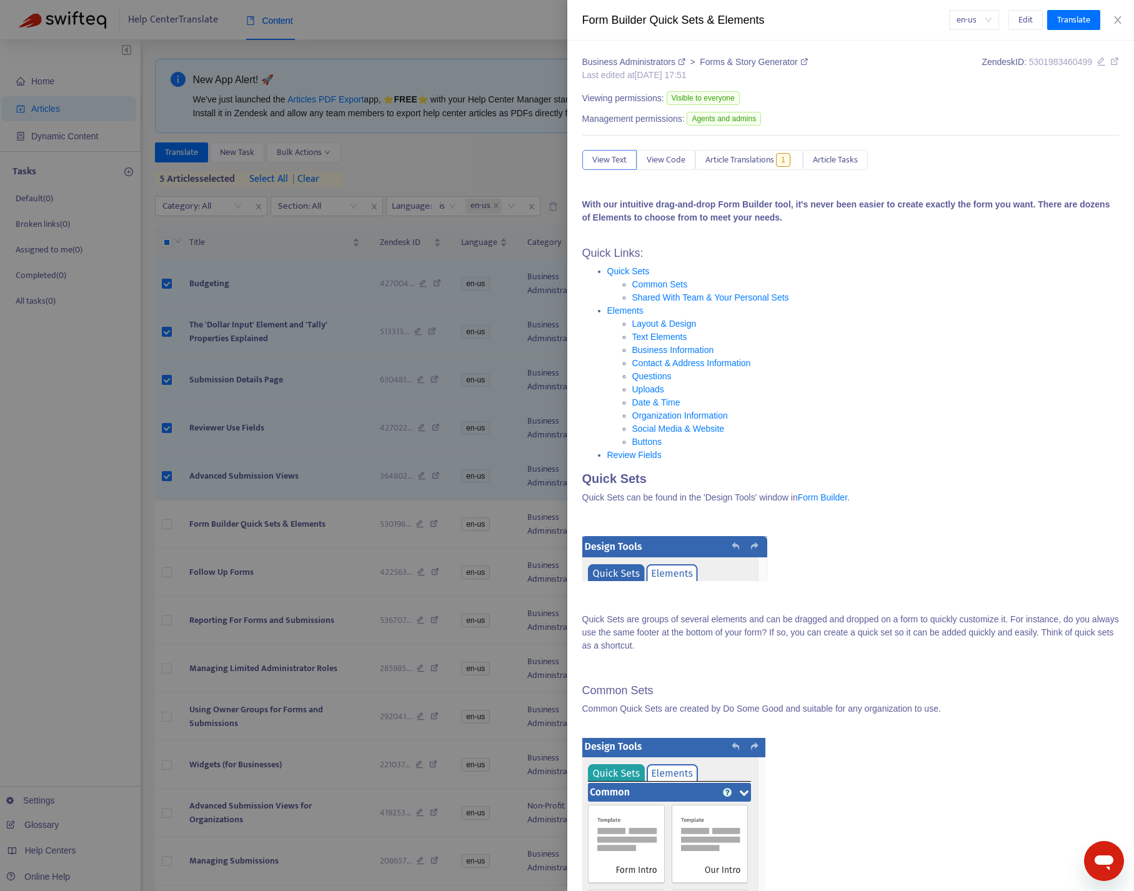
click at [345, 492] on div at bounding box center [567, 445] width 1134 height 891
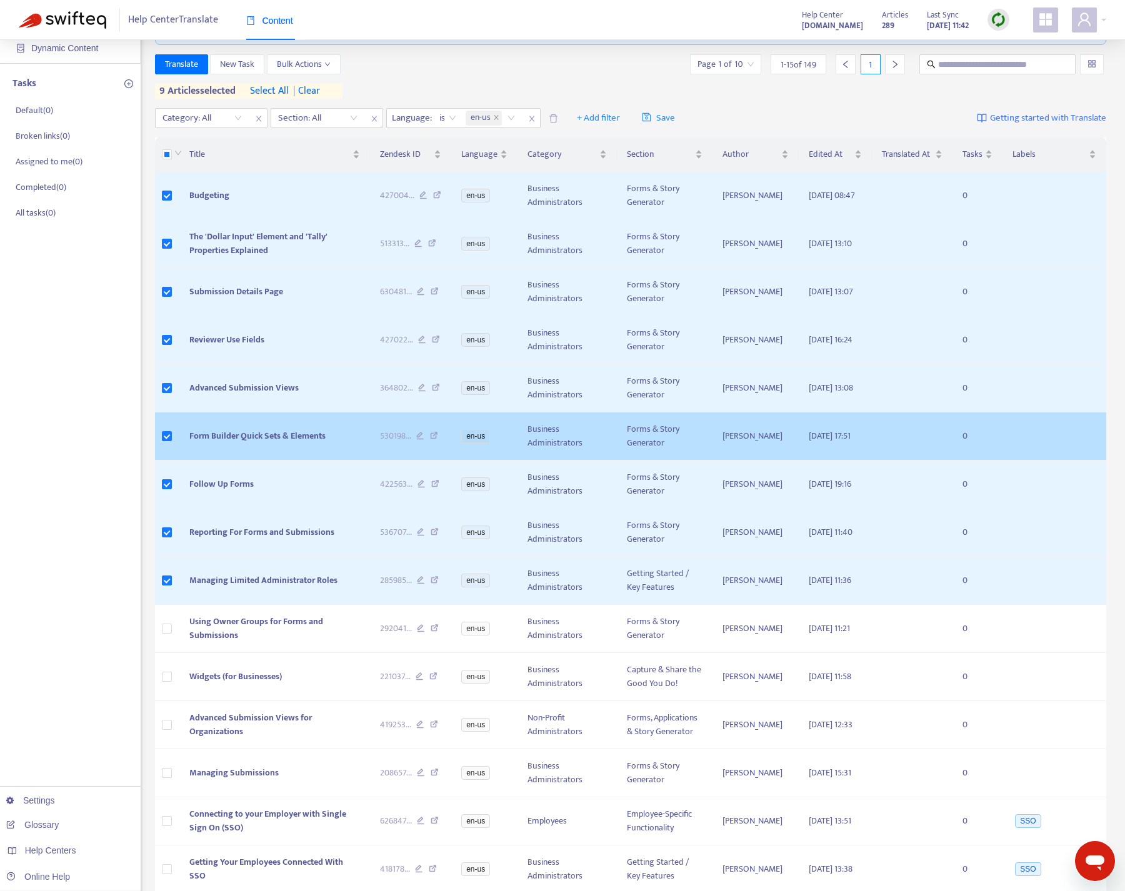
scroll to position [107, 0]
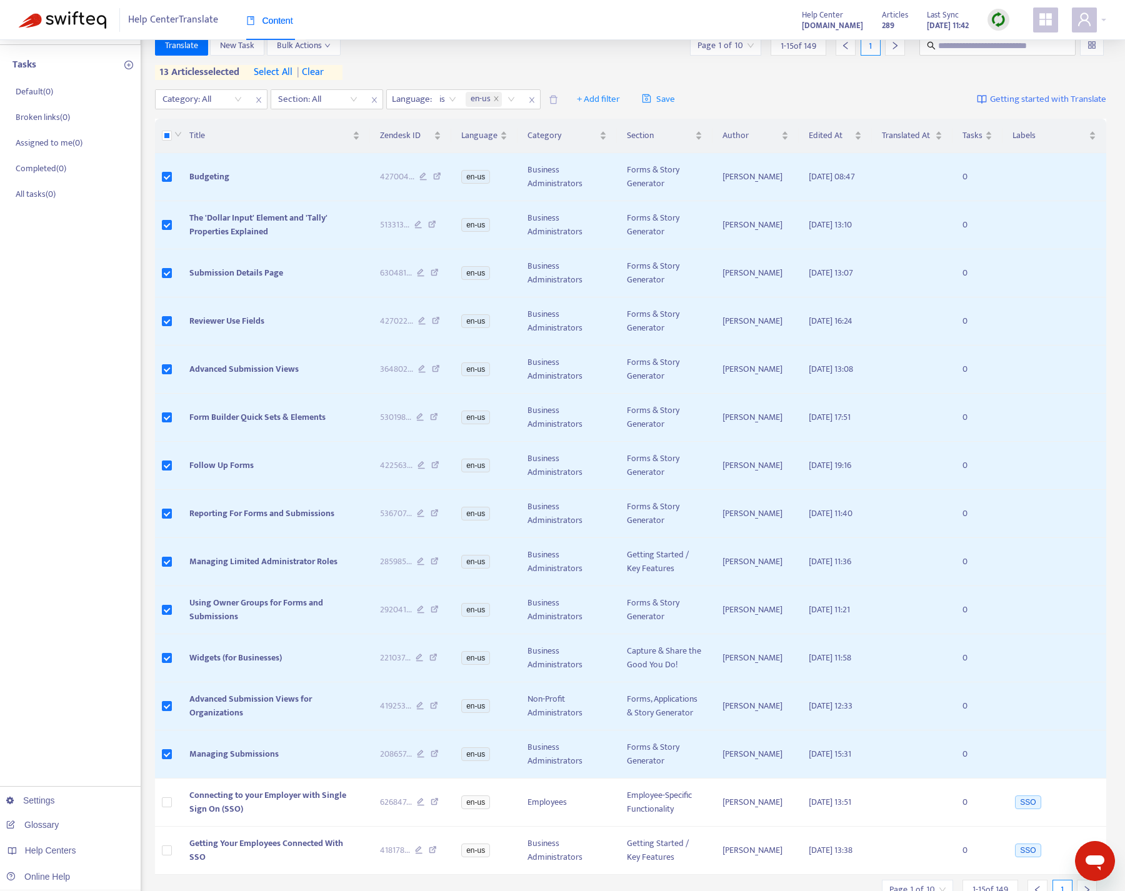
click at [113, 449] on div "Home Articles Dynamic Content Tasks Default ( 0 ) Broken links ( 0 ) Assigned t…" at bounding box center [70, 439] width 141 height 1012
click at [304, 47] on div "Content" at bounding box center [275, 26] width 59 height 48
click at [333, 48] on button "Bulk Actions" at bounding box center [304, 46] width 74 height 20
click at [428, 64] on div "Translate New Task Bulk Actions Page 1 of 10 1 - 15 of 149 1 13 articles select…" at bounding box center [631, 58] width 952 height 44
click at [191, 50] on span "Translate" at bounding box center [181, 46] width 33 height 14
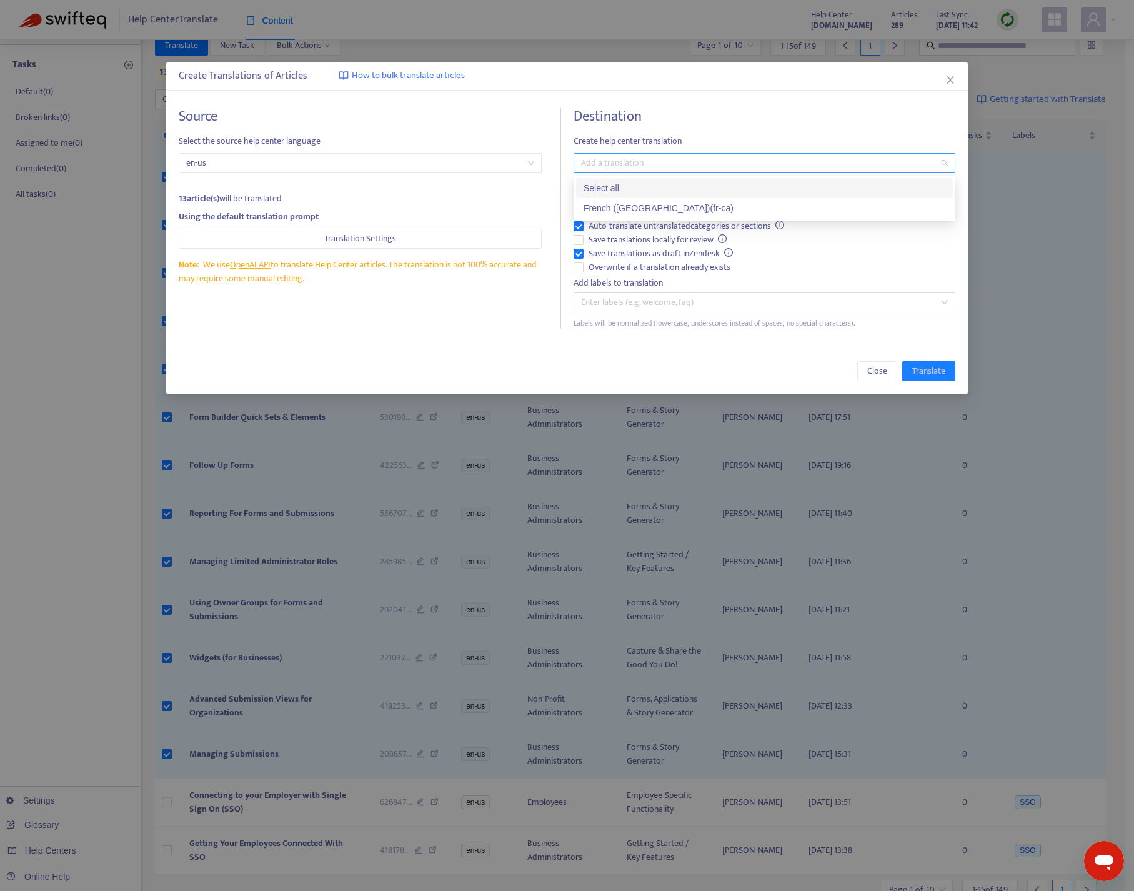
click at [640, 162] on div at bounding box center [758, 163] width 363 height 15
click at [633, 208] on div "French ([GEOGRAPHIC_DATA]) ( fr-ca )" at bounding box center [765, 208] width 362 height 14
click at [764, 134] on span "Create help center translation" at bounding box center [765, 141] width 382 height 14
click at [669, 196] on span "Keep the source language" at bounding box center [637, 199] width 106 height 14
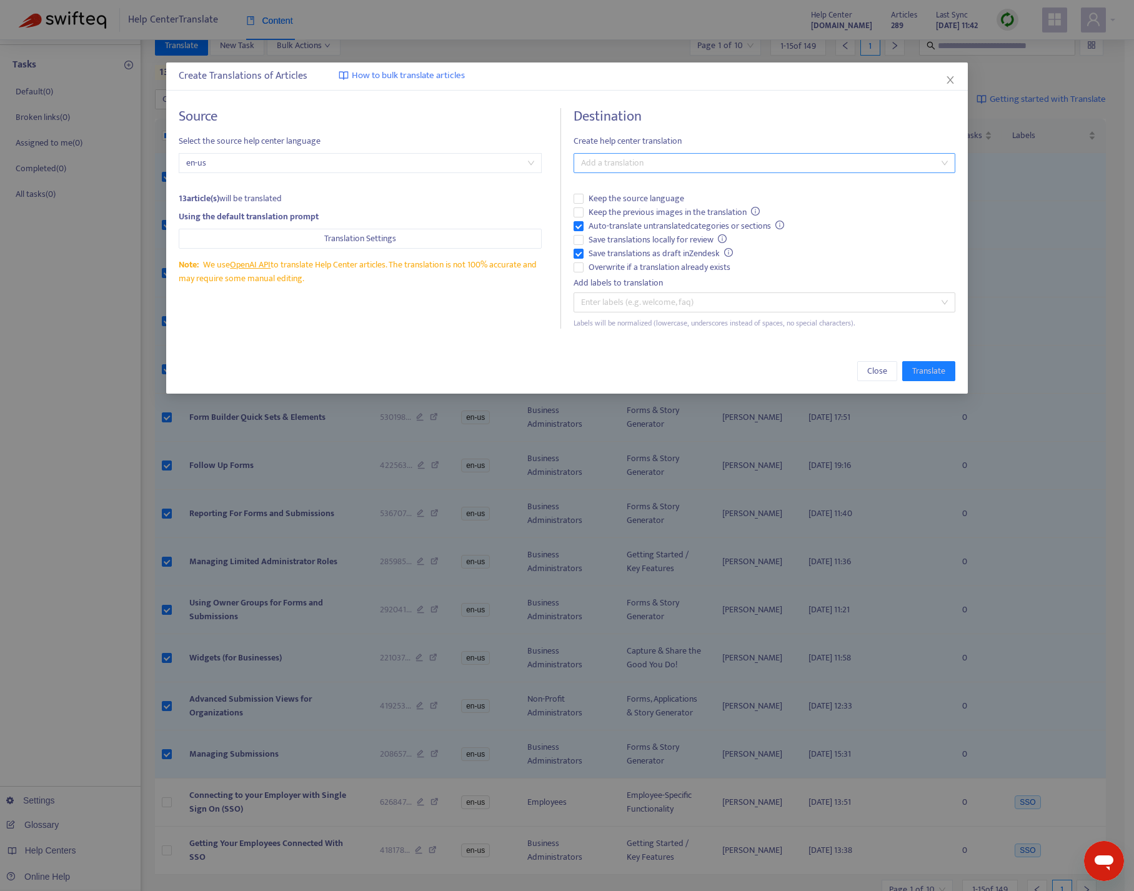
click at [653, 156] on div at bounding box center [758, 163] width 363 height 15
click at [607, 205] on div "French ([GEOGRAPHIC_DATA]) ( fr-ca )" at bounding box center [765, 208] width 362 height 14
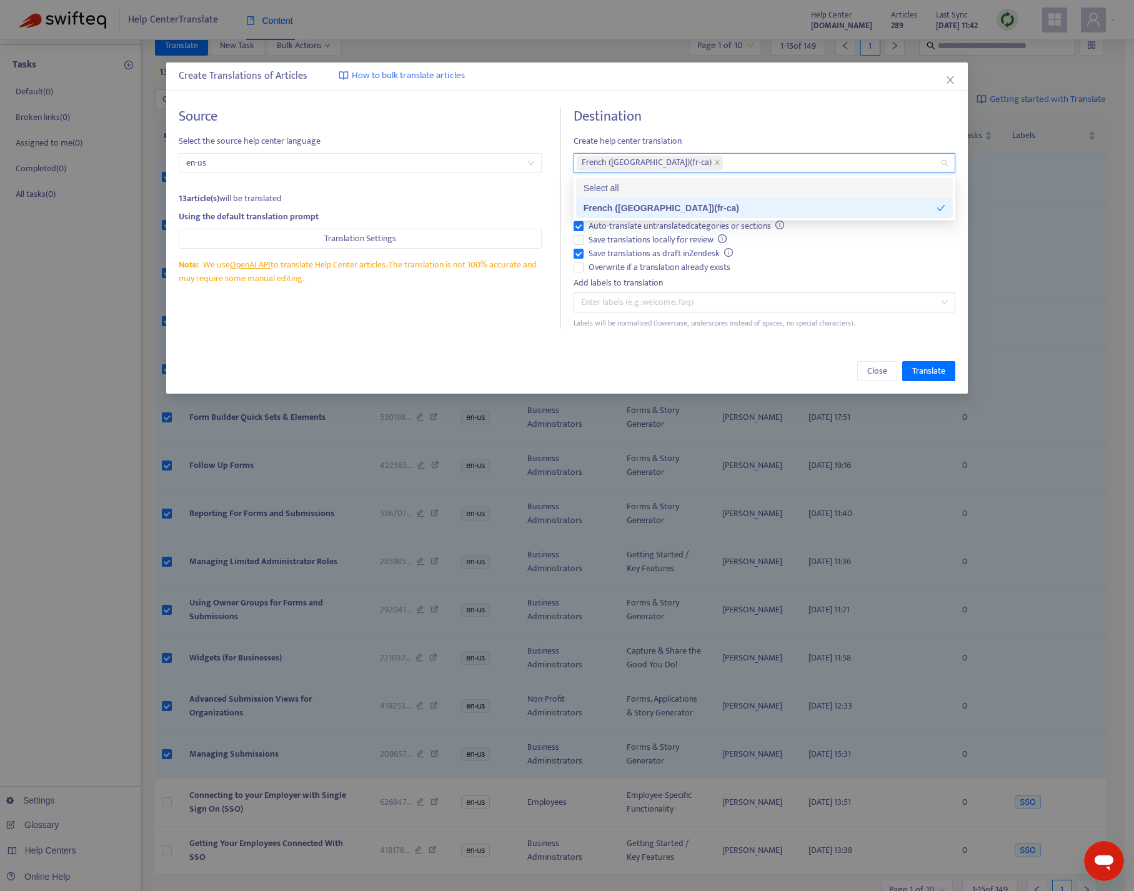
click at [730, 113] on h4 "Destination" at bounding box center [765, 116] width 382 height 17
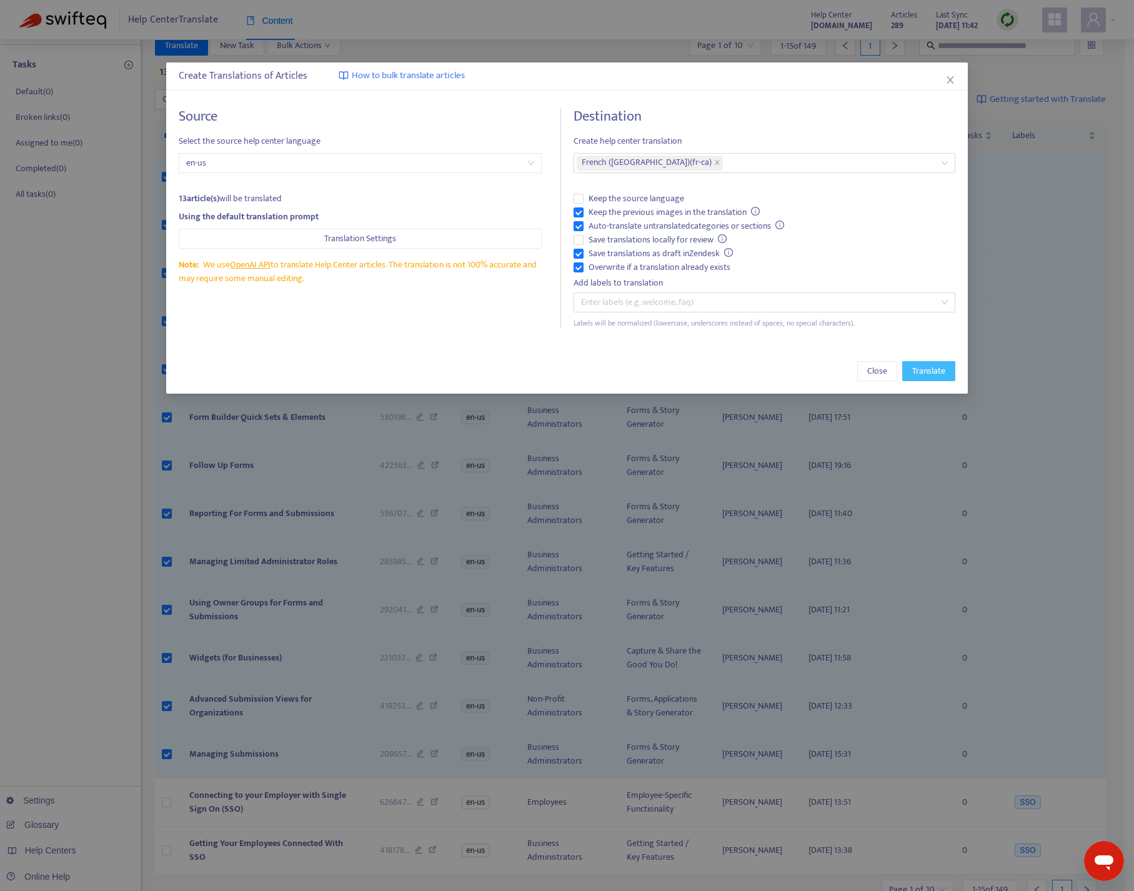
click at [933, 371] on span "Translate" at bounding box center [929, 371] width 33 height 14
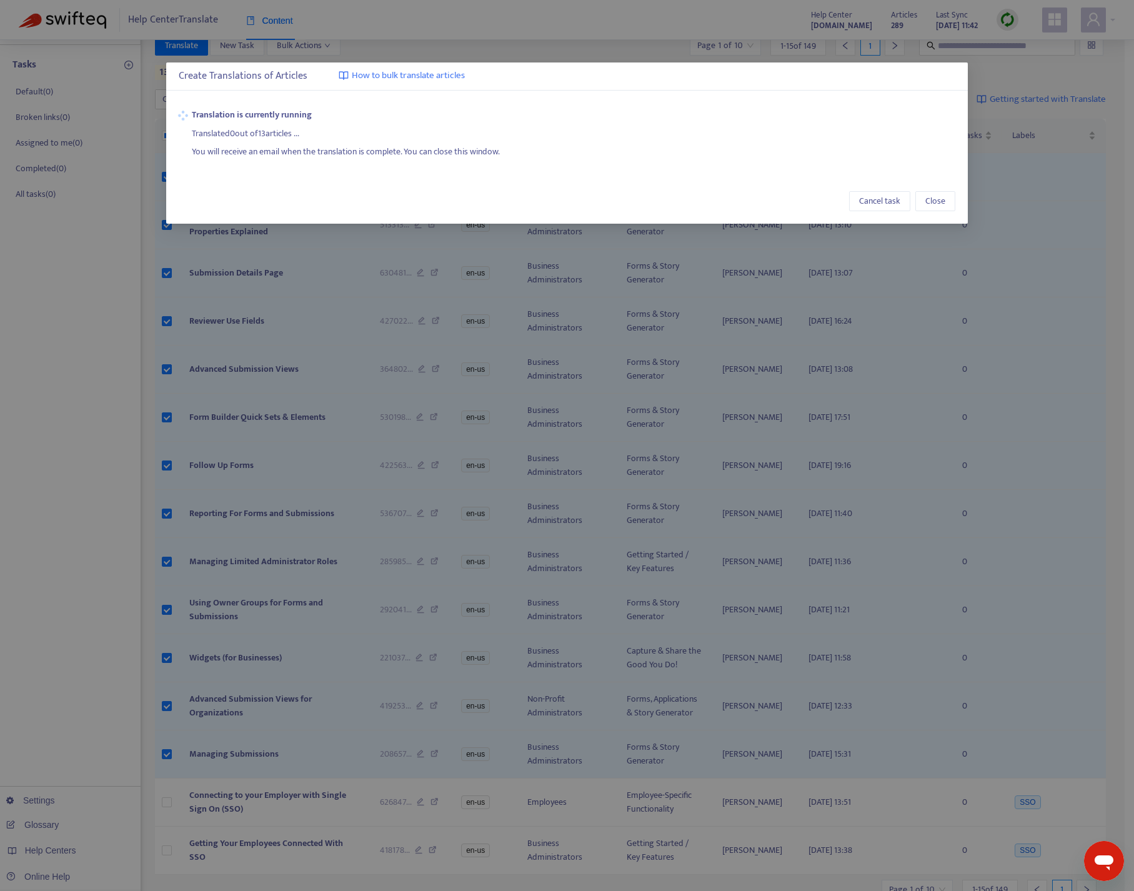
click at [146, 746] on div "Create Translations of Articles How to bulk translate articles Translation is c…" at bounding box center [567, 445] width 1134 height 891
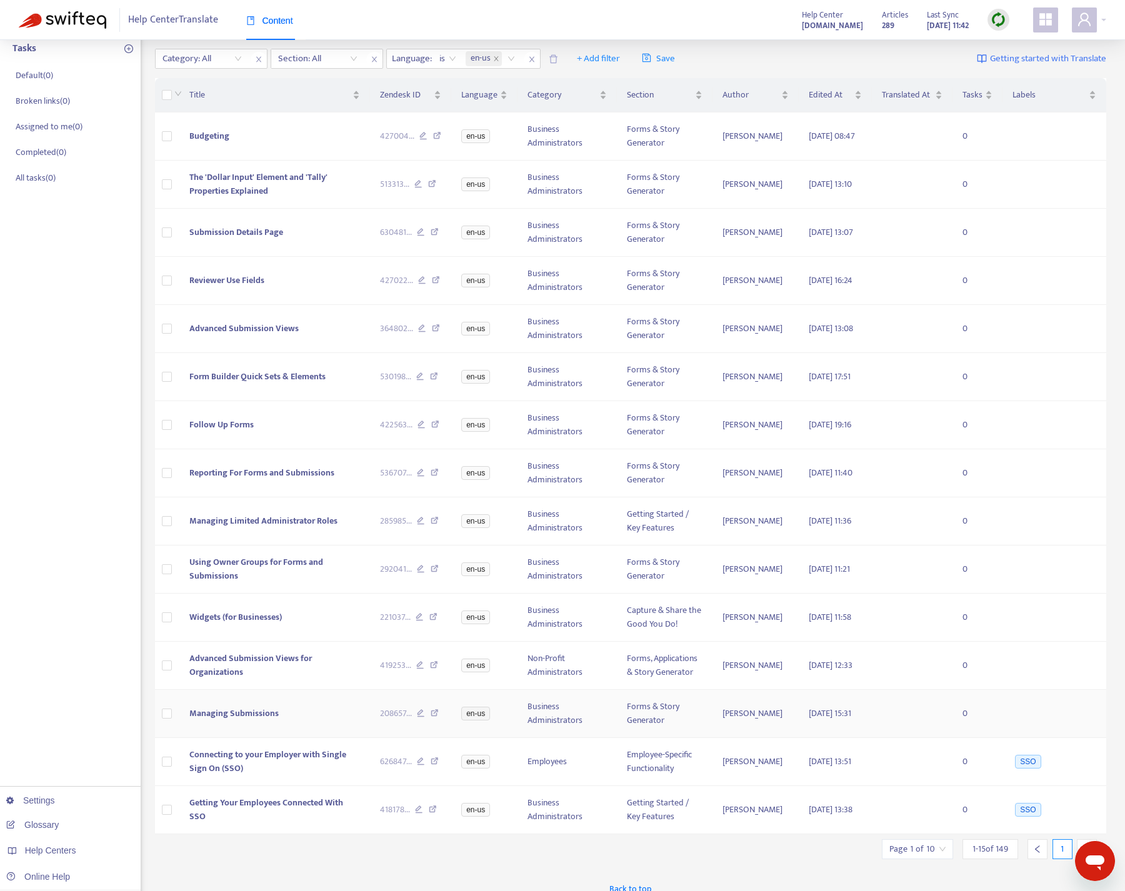
scroll to position [136, 0]
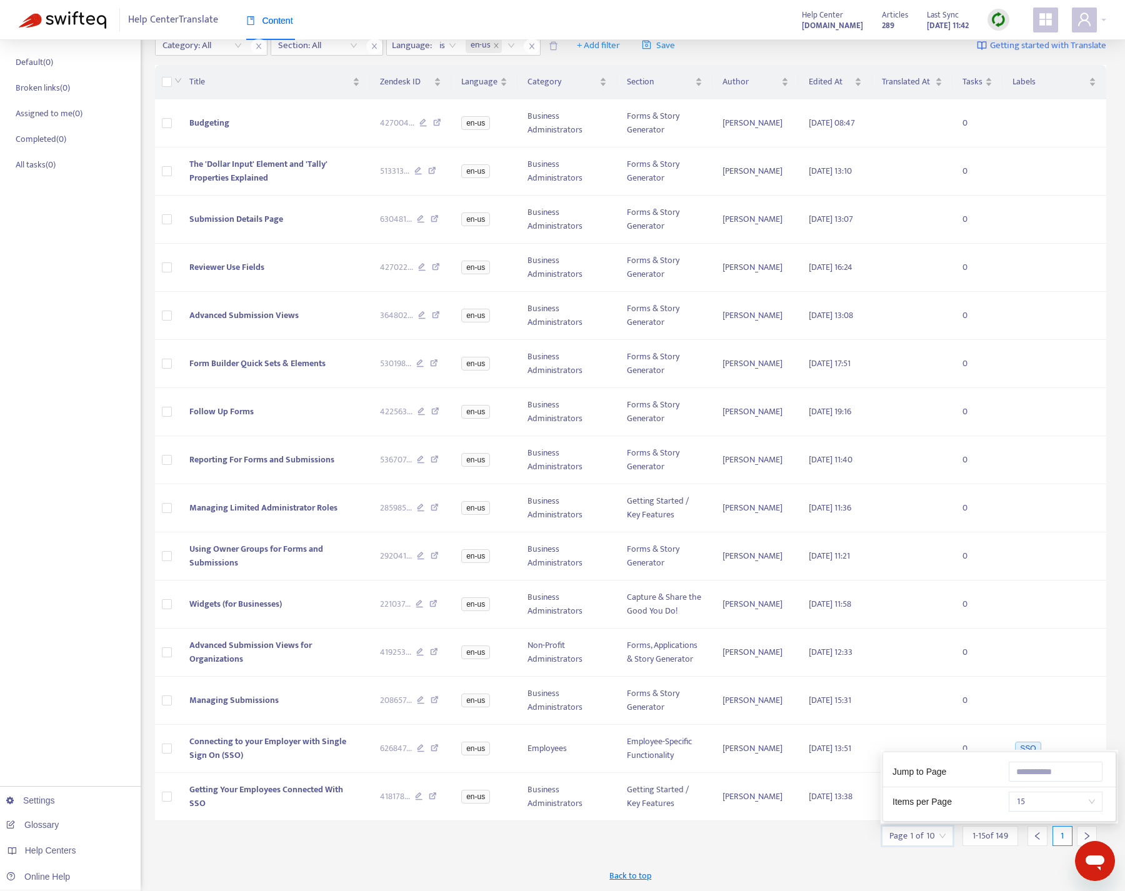
click at [944, 837] on input "search" at bounding box center [917, 836] width 56 height 19
click at [1095, 800] on span "15" at bounding box center [1055, 802] width 79 height 19
click at [933, 779] on div "50" at bounding box center [984, 777] width 218 height 14
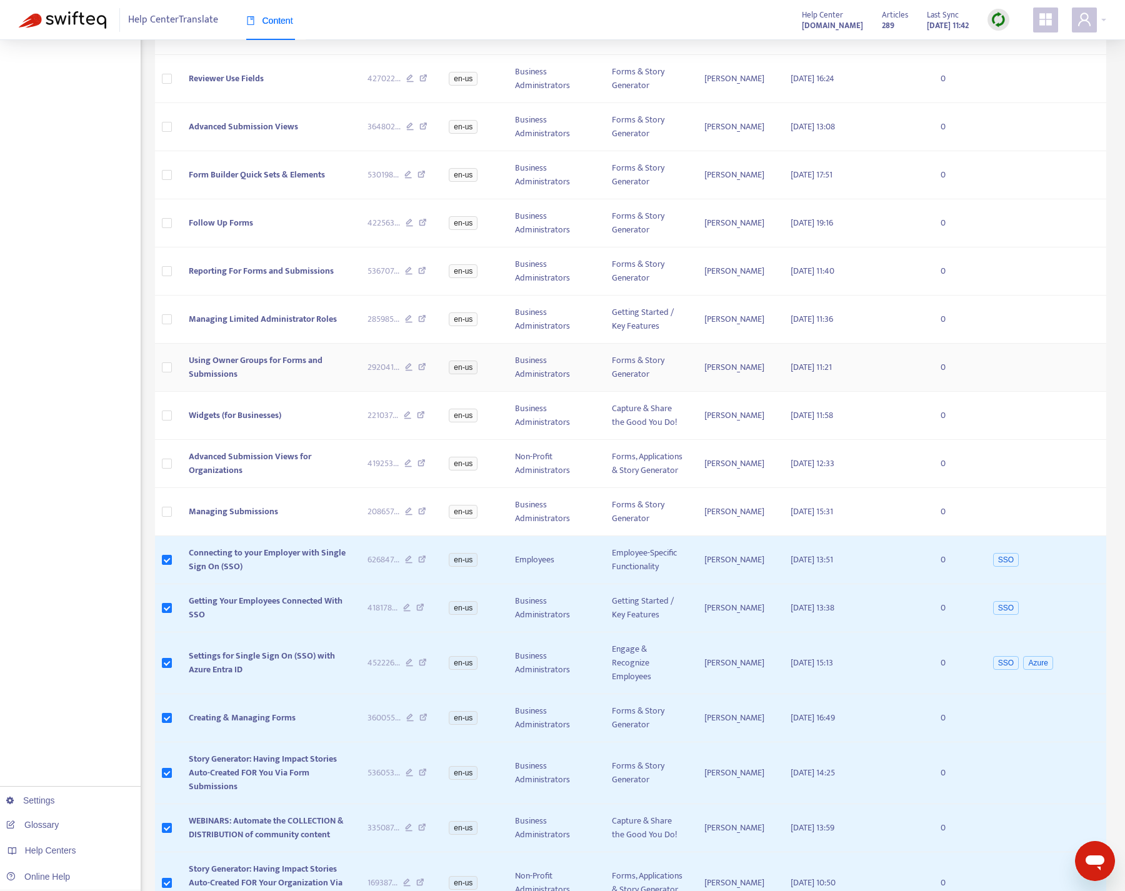
scroll to position [0, 0]
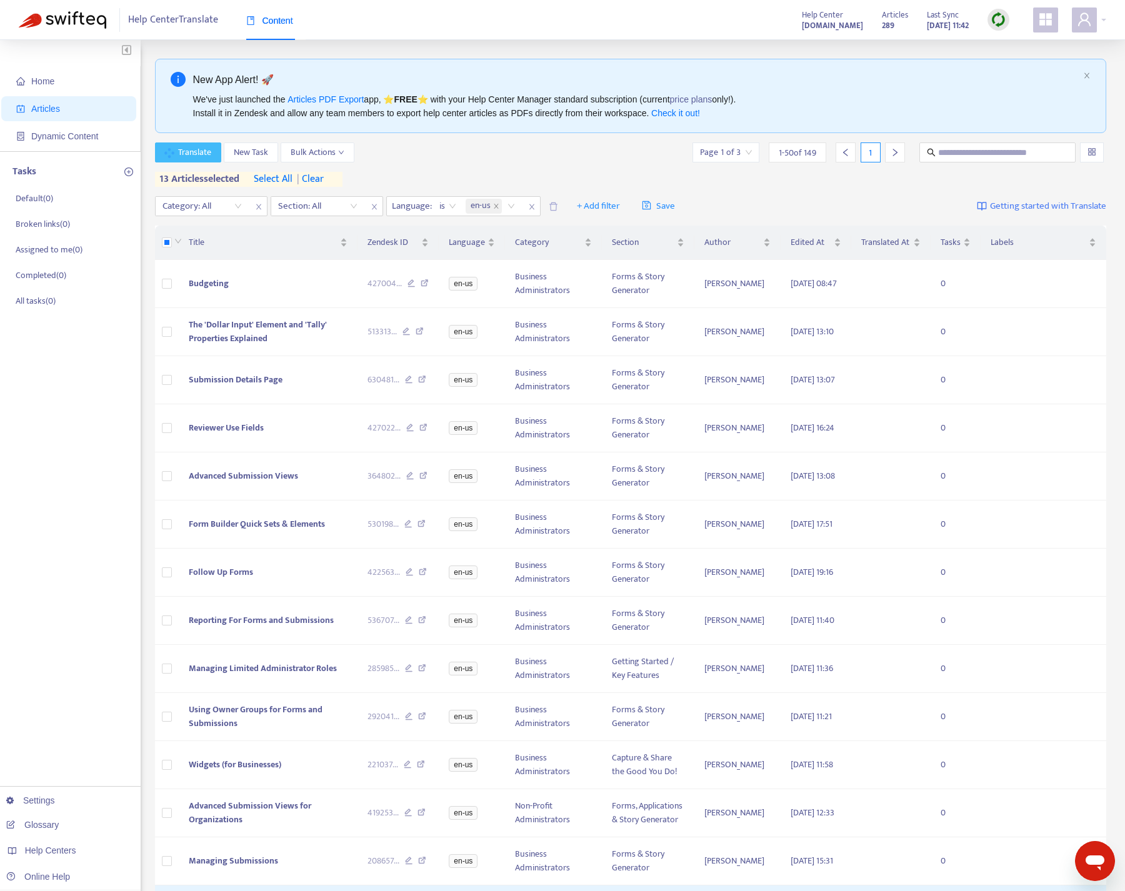
click at [193, 152] on span "Translate" at bounding box center [194, 153] width 33 height 14
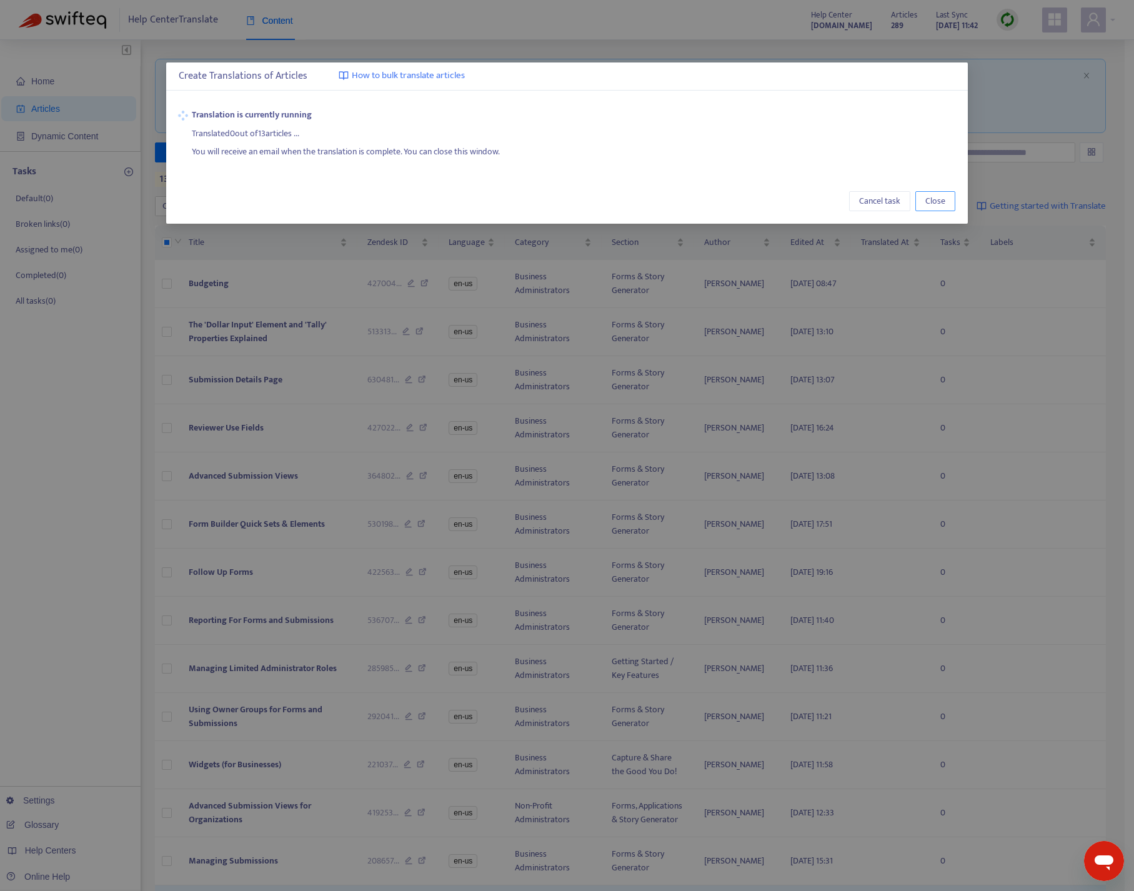
click at [943, 204] on span "Close" at bounding box center [936, 201] width 20 height 14
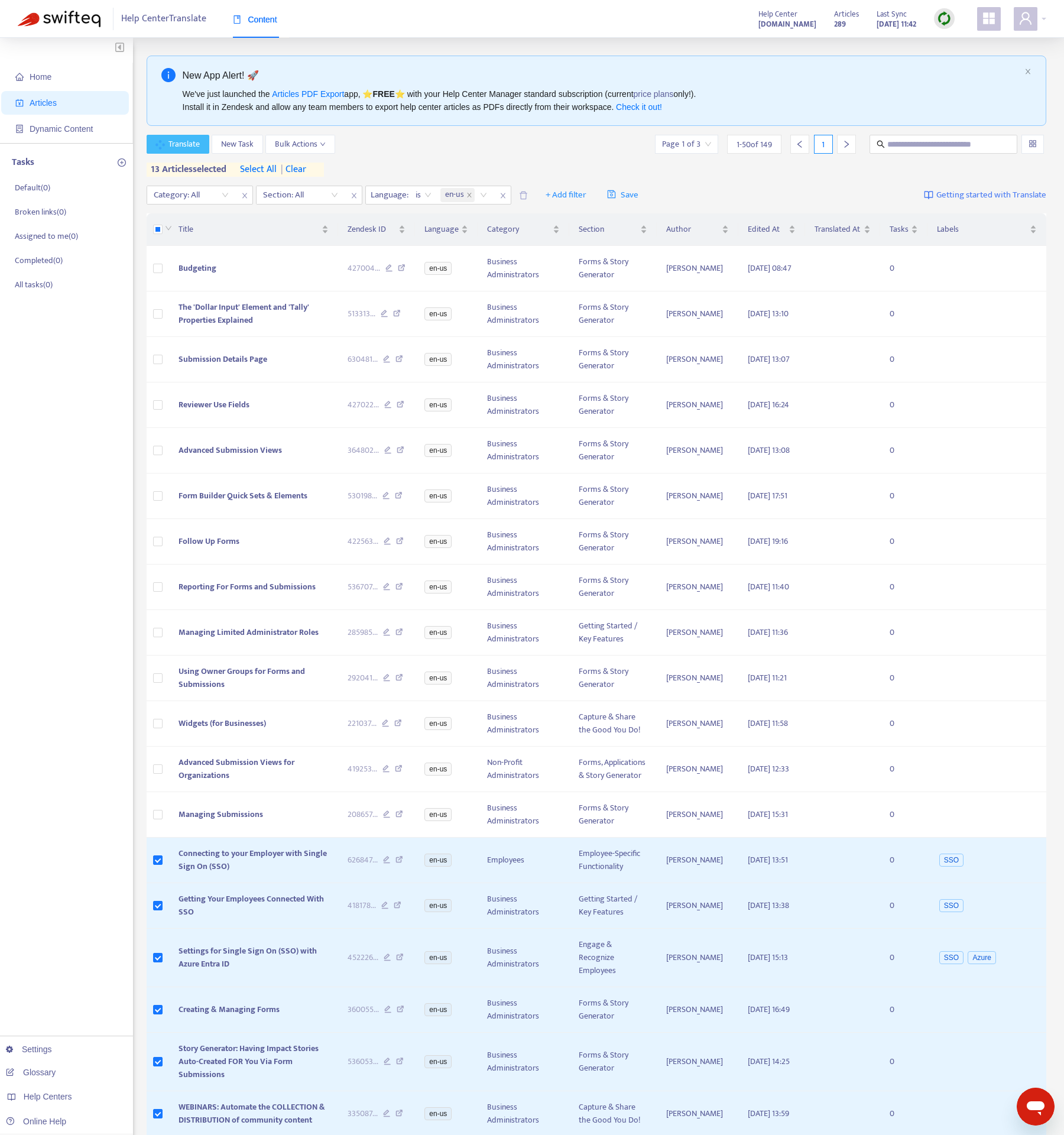
click at [197, 149] on span "Translate" at bounding box center [183, 145] width 31 height 13
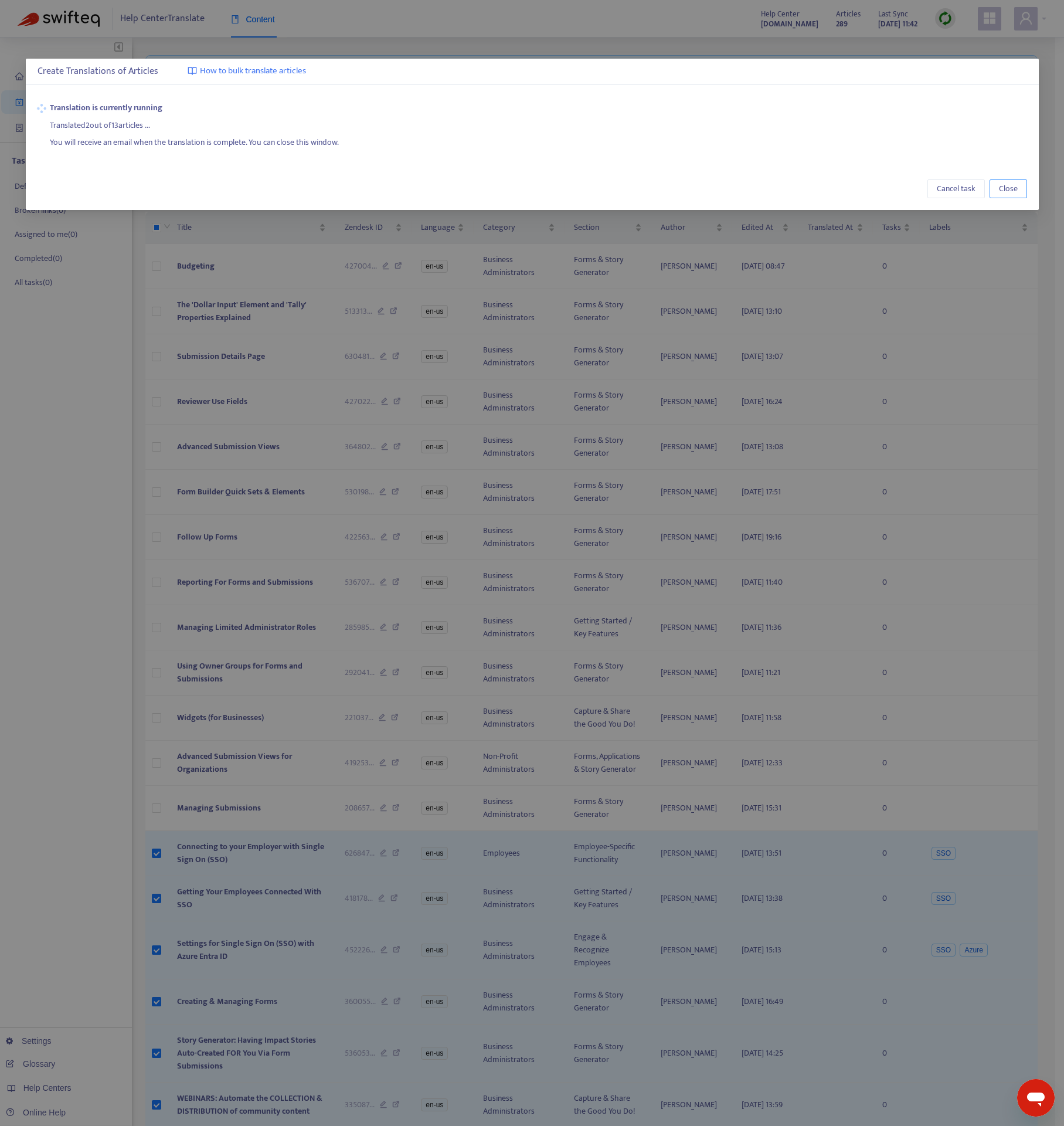
click at [1011, 188] on span "Close" at bounding box center [1009, 189] width 19 height 13
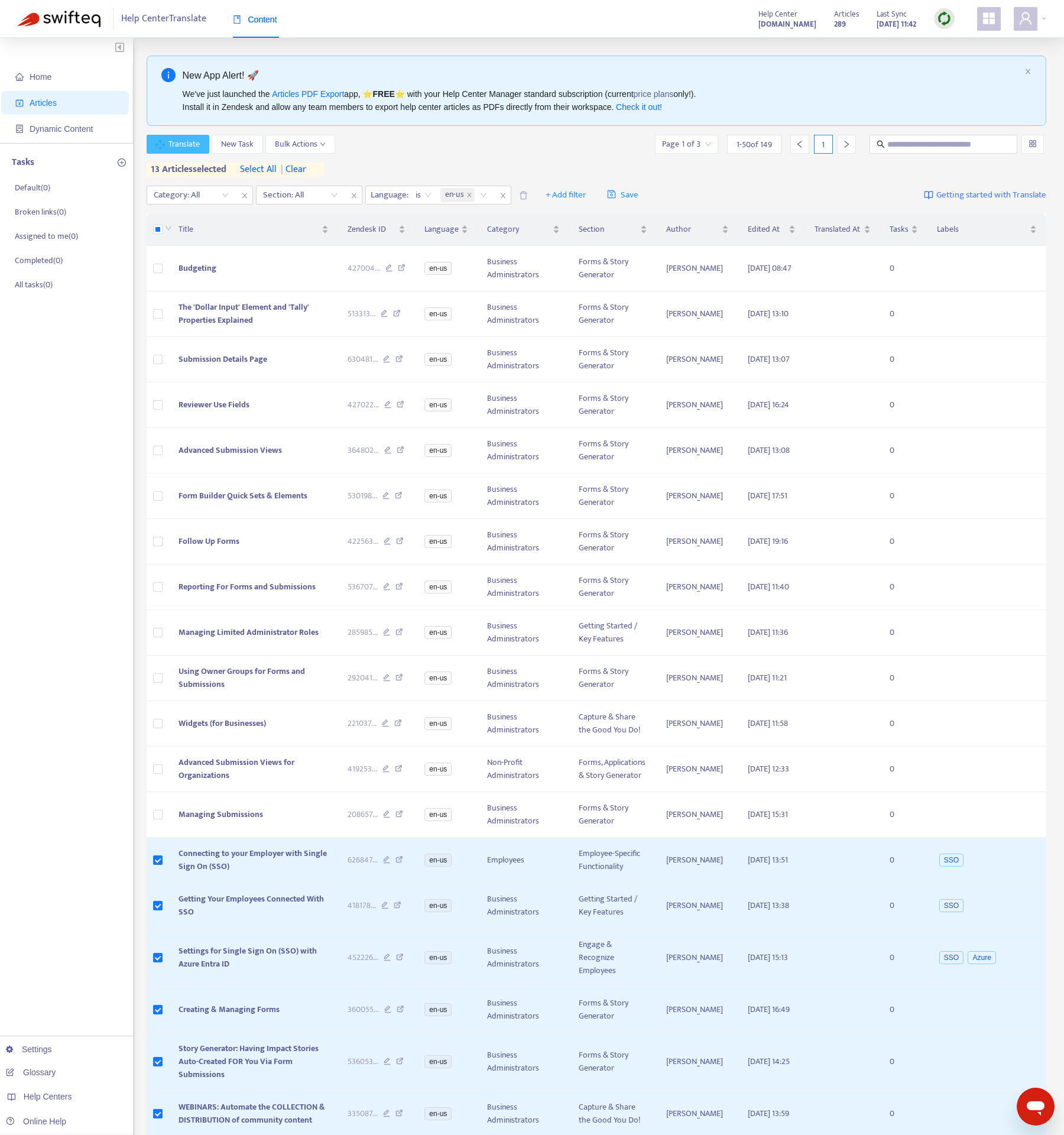
click at [183, 144] on span "Translate" at bounding box center [183, 145] width 31 height 13
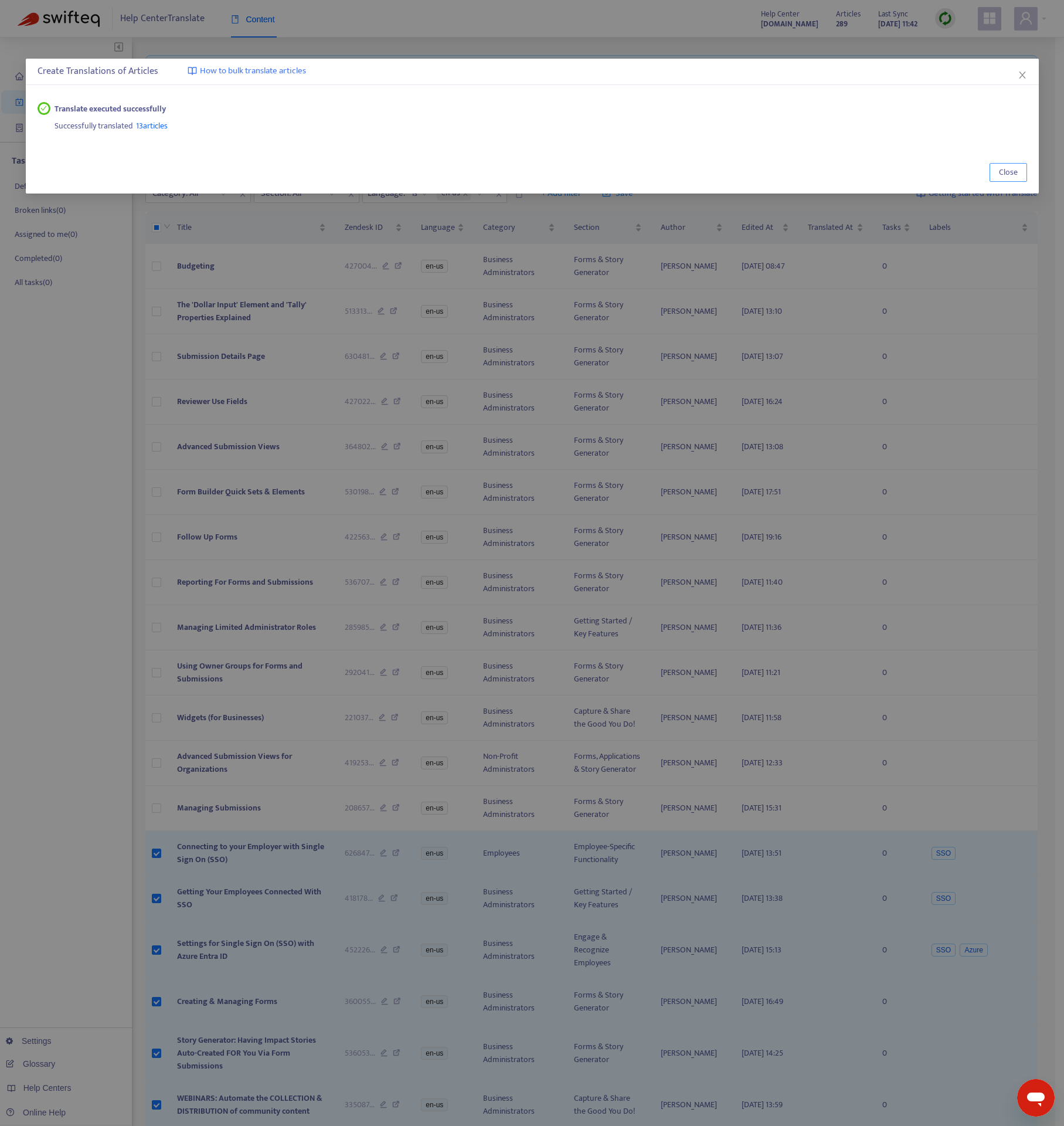
click at [1005, 173] on span "Close" at bounding box center [1009, 173] width 19 height 13
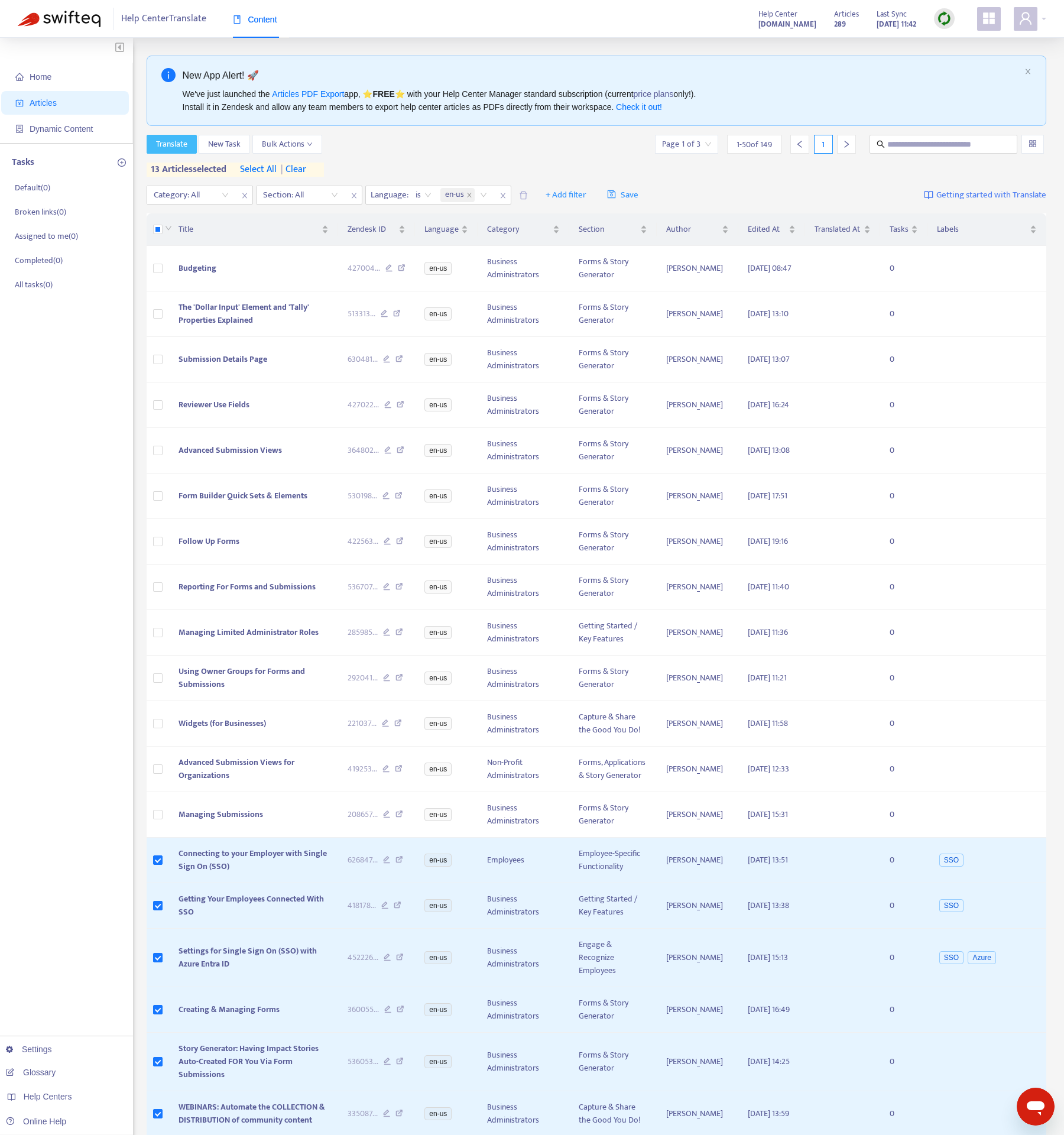
click at [171, 145] on span "Translate" at bounding box center [171, 145] width 31 height 13
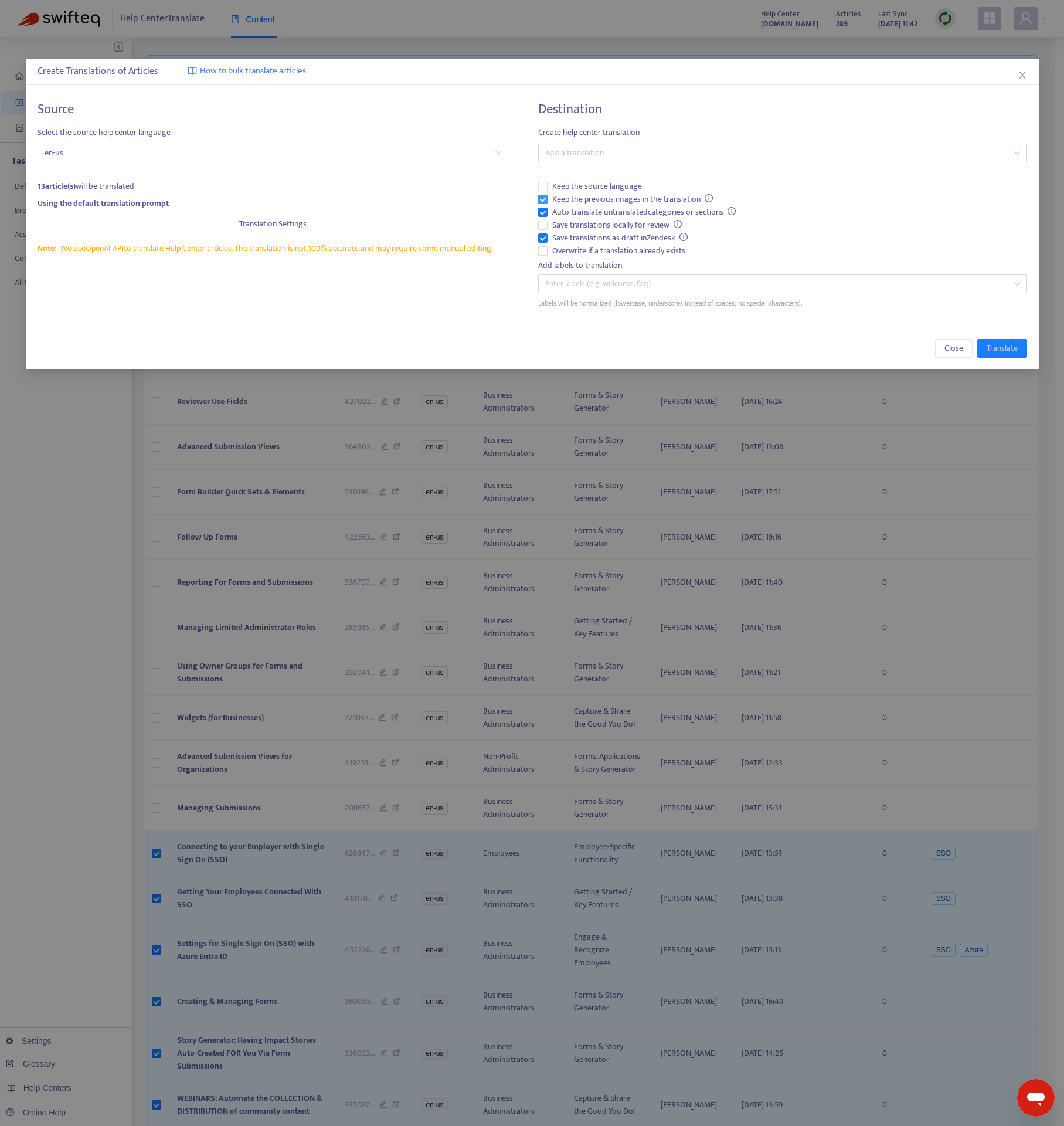
click at [711, 198] on icon "info-circle" at bounding box center [708, 198] width 8 height 8
click at [634, 156] on div at bounding box center [777, 153] width 472 height 14
click at [608, 191] on div "French ([GEOGRAPHIC_DATA]) ( fr-ca )" at bounding box center [783, 195] width 470 height 13
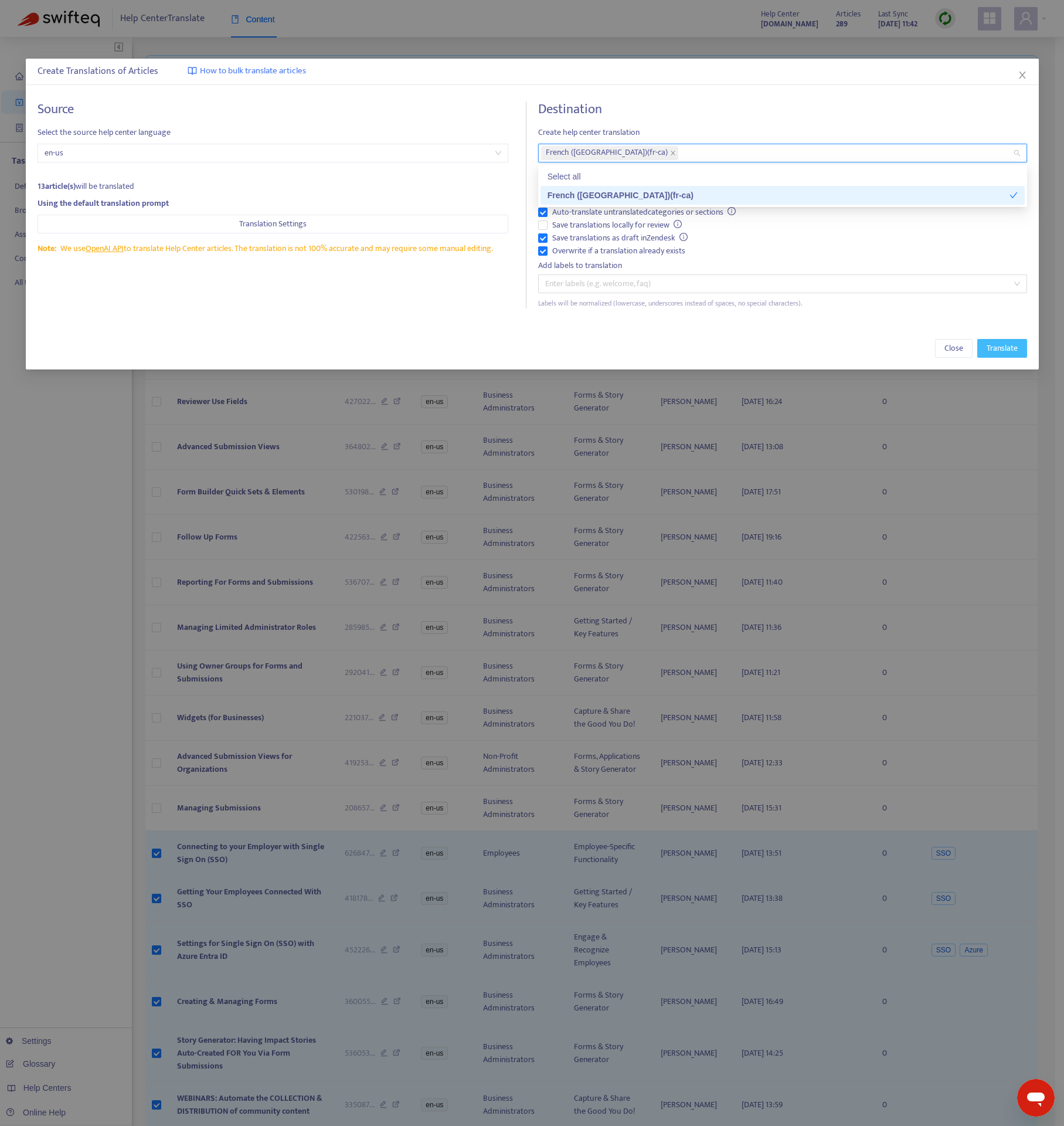
click at [1017, 350] on span "Translate" at bounding box center [1002, 348] width 31 height 13
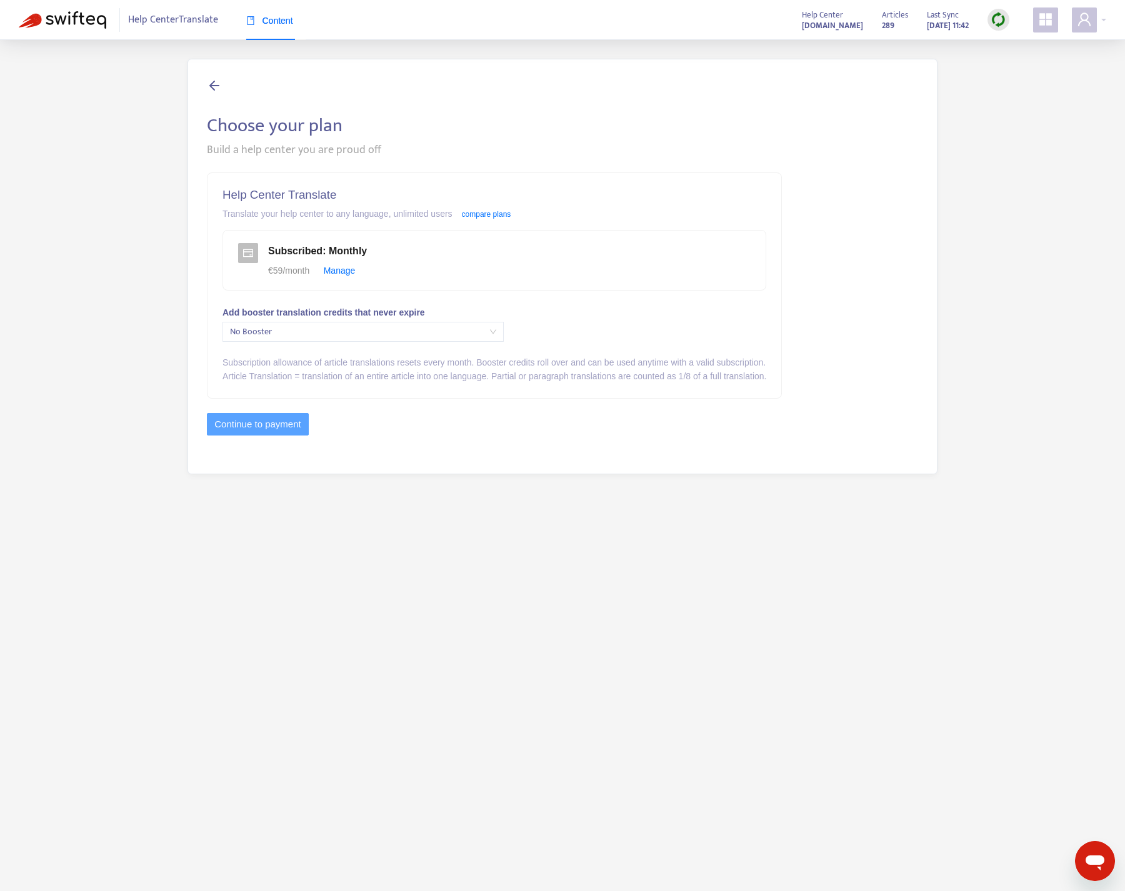
click at [308, 334] on span "No Booster" at bounding box center [363, 332] width 266 height 19
click at [310, 291] on div "Help Center Translate Translate your help center to any language, unlimited use…" at bounding box center [495, 285] width 574 height 225
click at [510, 216] on link "compare plans" at bounding box center [486, 214] width 49 height 9
click at [214, 83] on icon at bounding box center [214, 86] width 15 height 16
click at [208, 82] on icon at bounding box center [214, 86] width 15 height 16
